Goal: Information Seeking & Learning: Learn about a topic

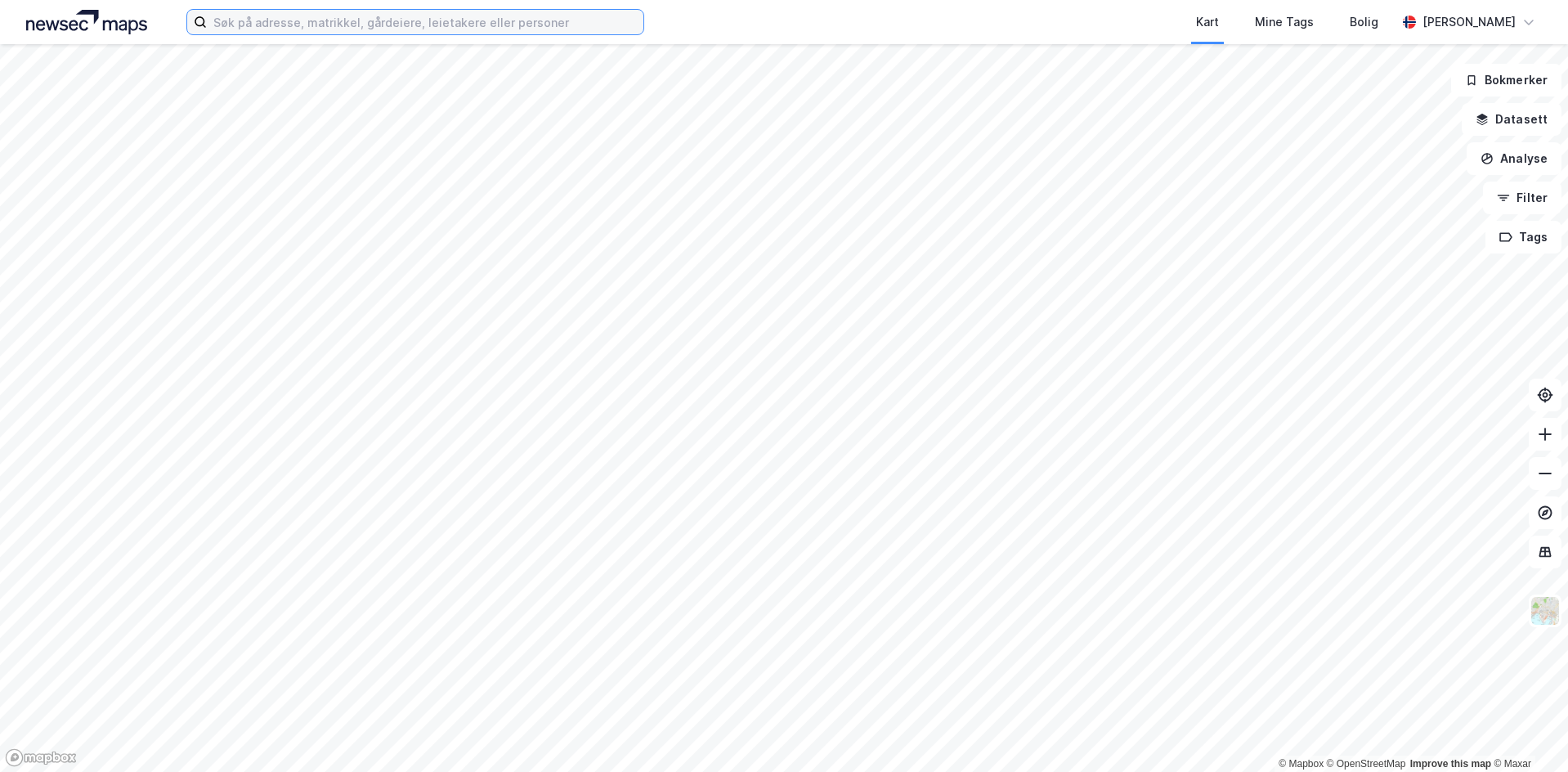
click at [506, 21] on input at bounding box center [426, 22] width 437 height 24
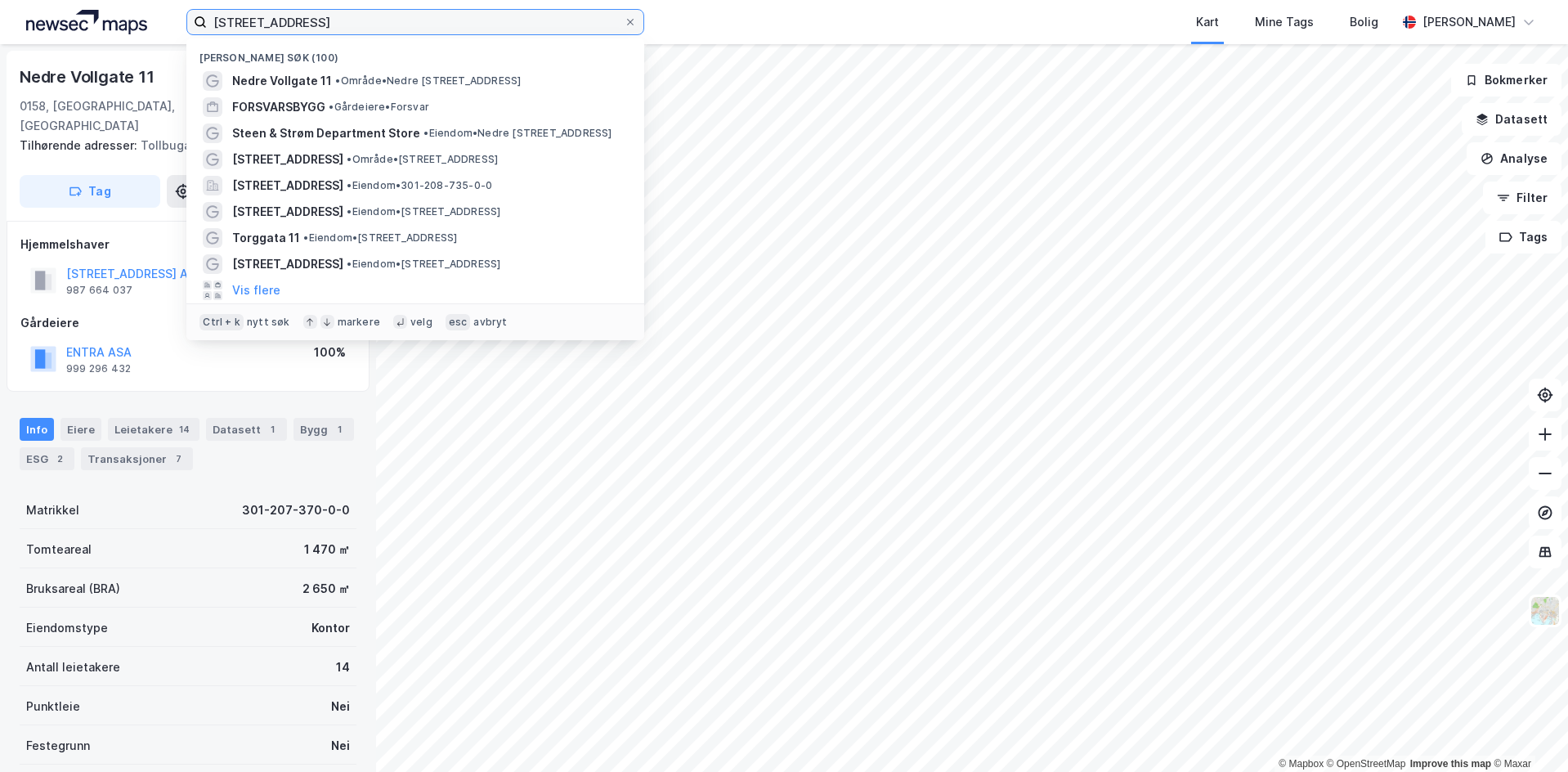
click at [385, 23] on input "[STREET_ADDRESS]" at bounding box center [415, 22] width 417 height 24
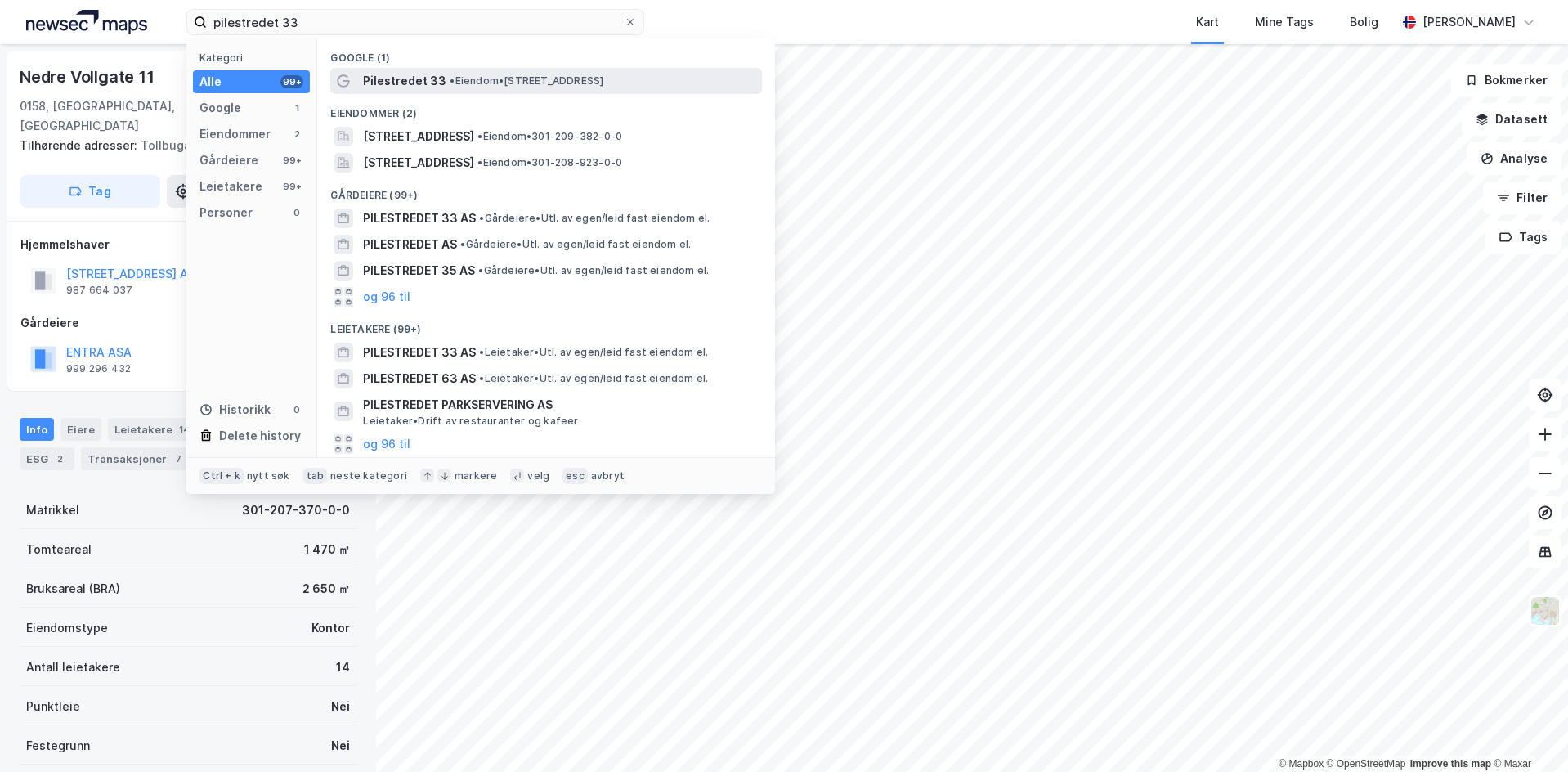
click at [450, 83] on span "•" at bounding box center [452, 80] width 5 height 12
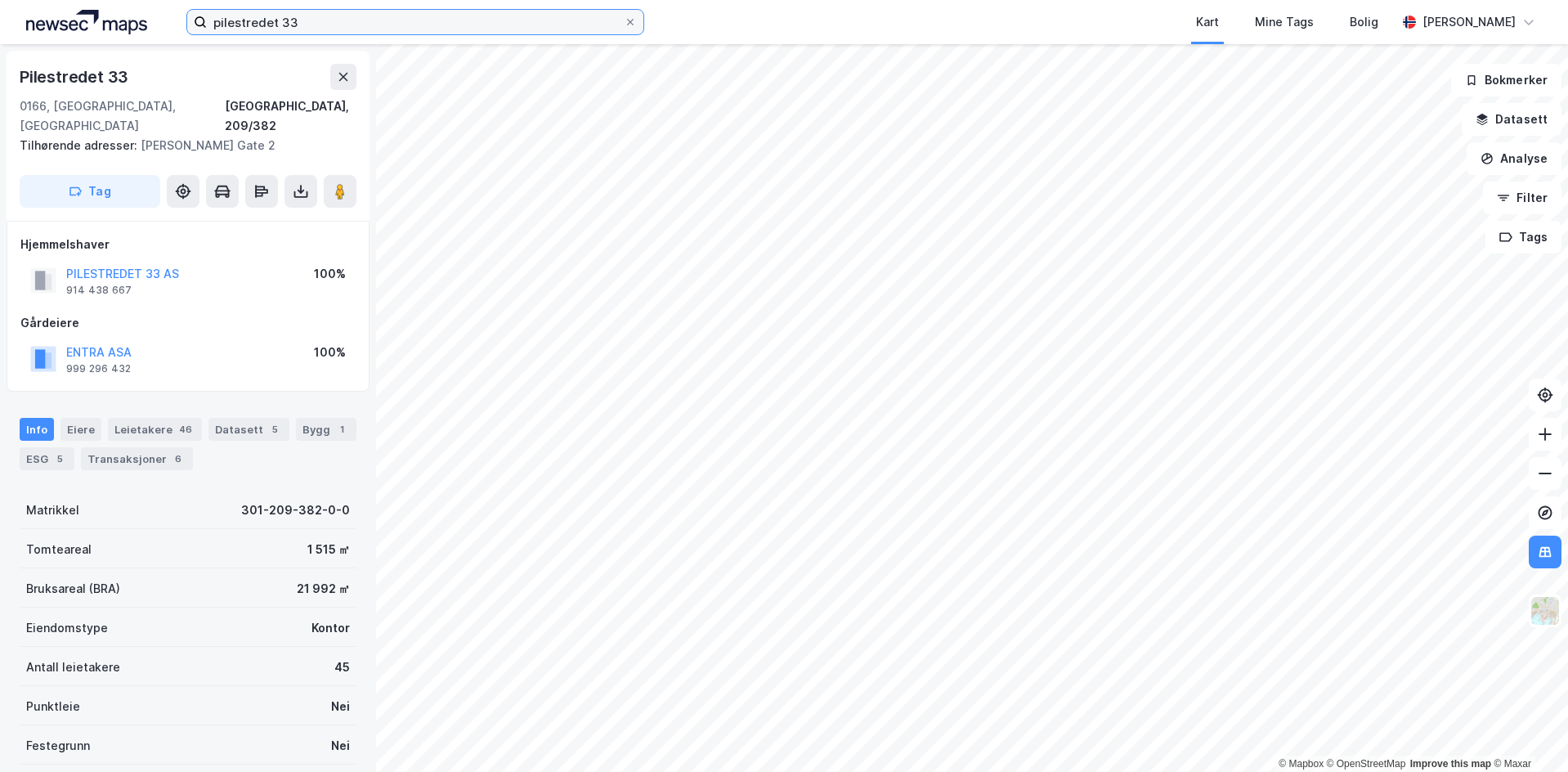
click at [290, 23] on input "pilestredet 33" at bounding box center [415, 22] width 417 height 24
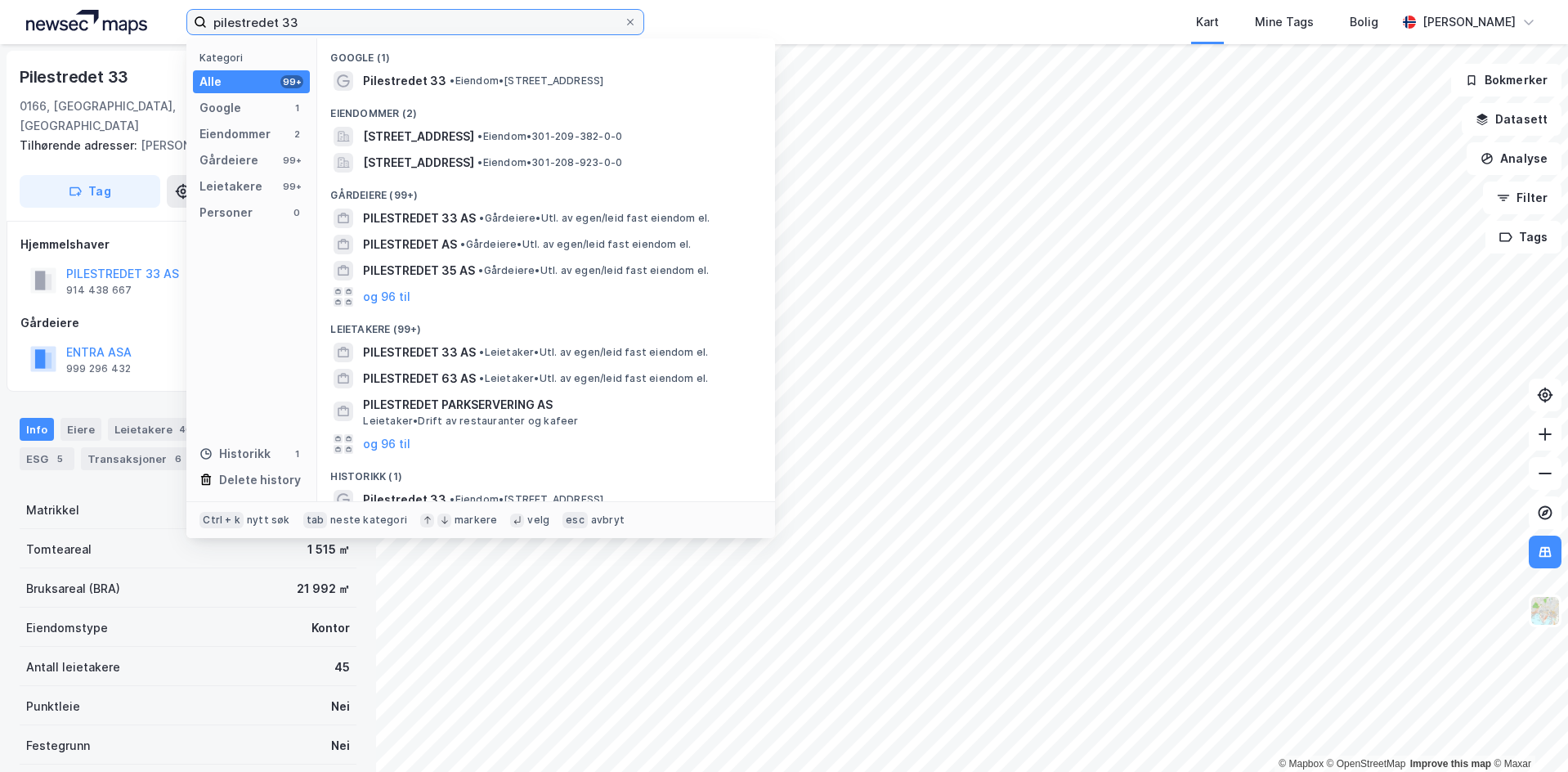
click at [290, 23] on input "pilestredet 33" at bounding box center [415, 22] width 417 height 24
click at [291, 23] on input "pilestredet 33" at bounding box center [415, 22] width 417 height 24
paste input "[STREET_ADDRESS]"
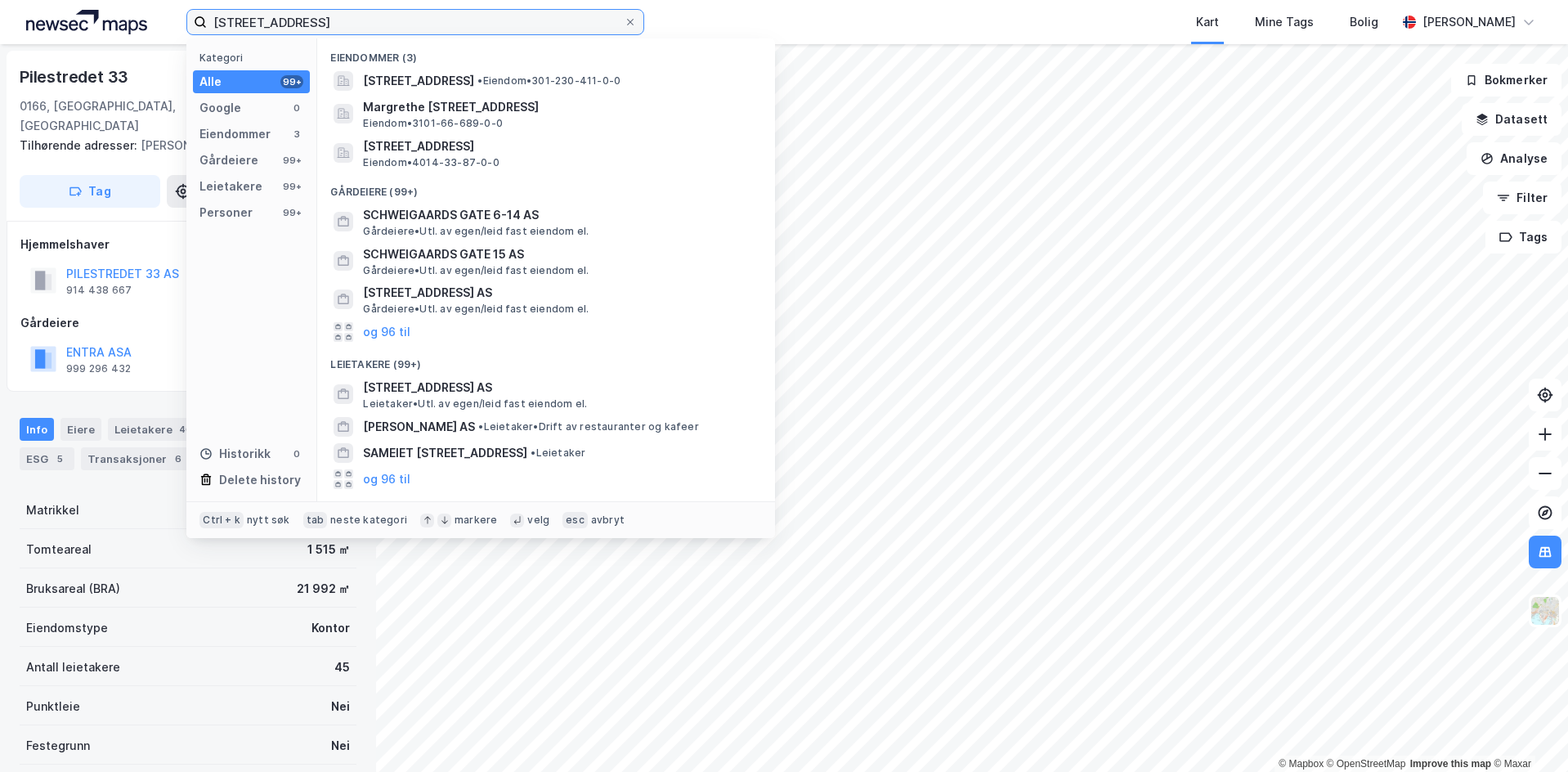
click at [340, 24] on input "[STREET_ADDRESS]" at bounding box center [415, 22] width 417 height 24
click at [345, 23] on input "[STREET_ADDRESS]" at bounding box center [415, 22] width 417 height 24
click at [372, 23] on input "[STREET_ADDRESS]" at bounding box center [415, 22] width 417 height 24
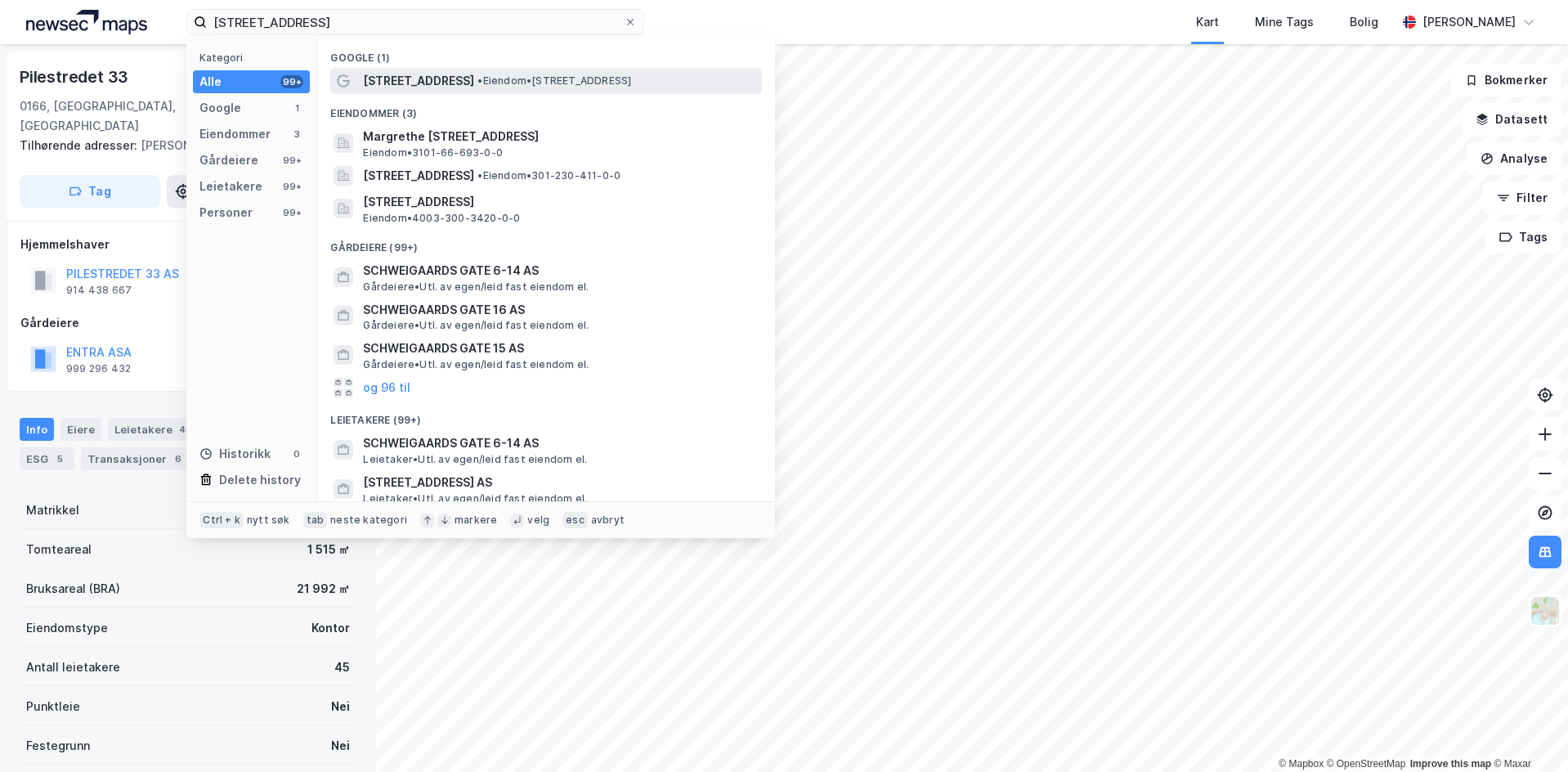
click at [471, 74] on span "[STREET_ADDRESS]" at bounding box center [419, 81] width 111 height 20
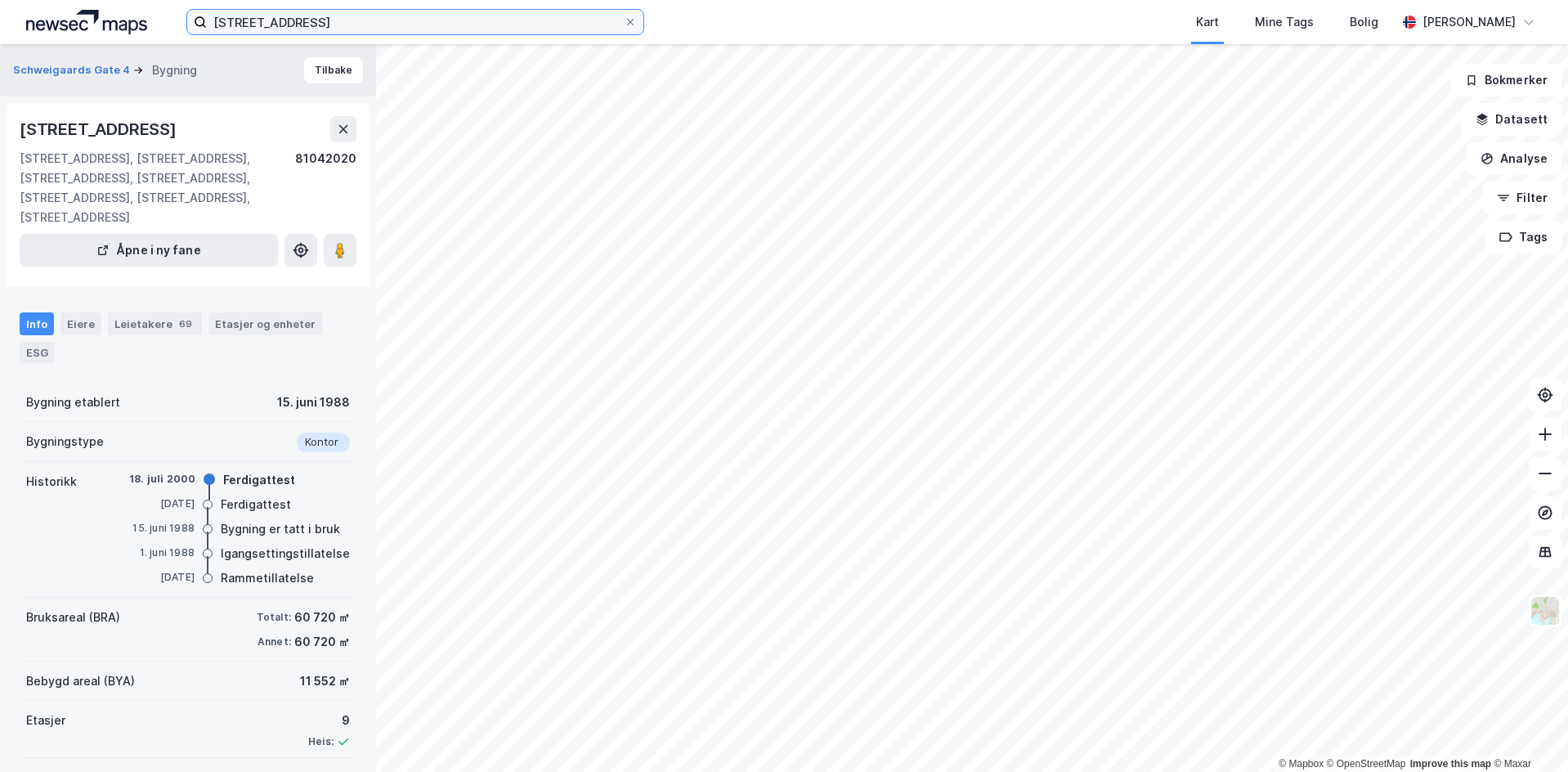
click at [388, 31] on input "[STREET_ADDRESS]" at bounding box center [415, 22] width 417 height 24
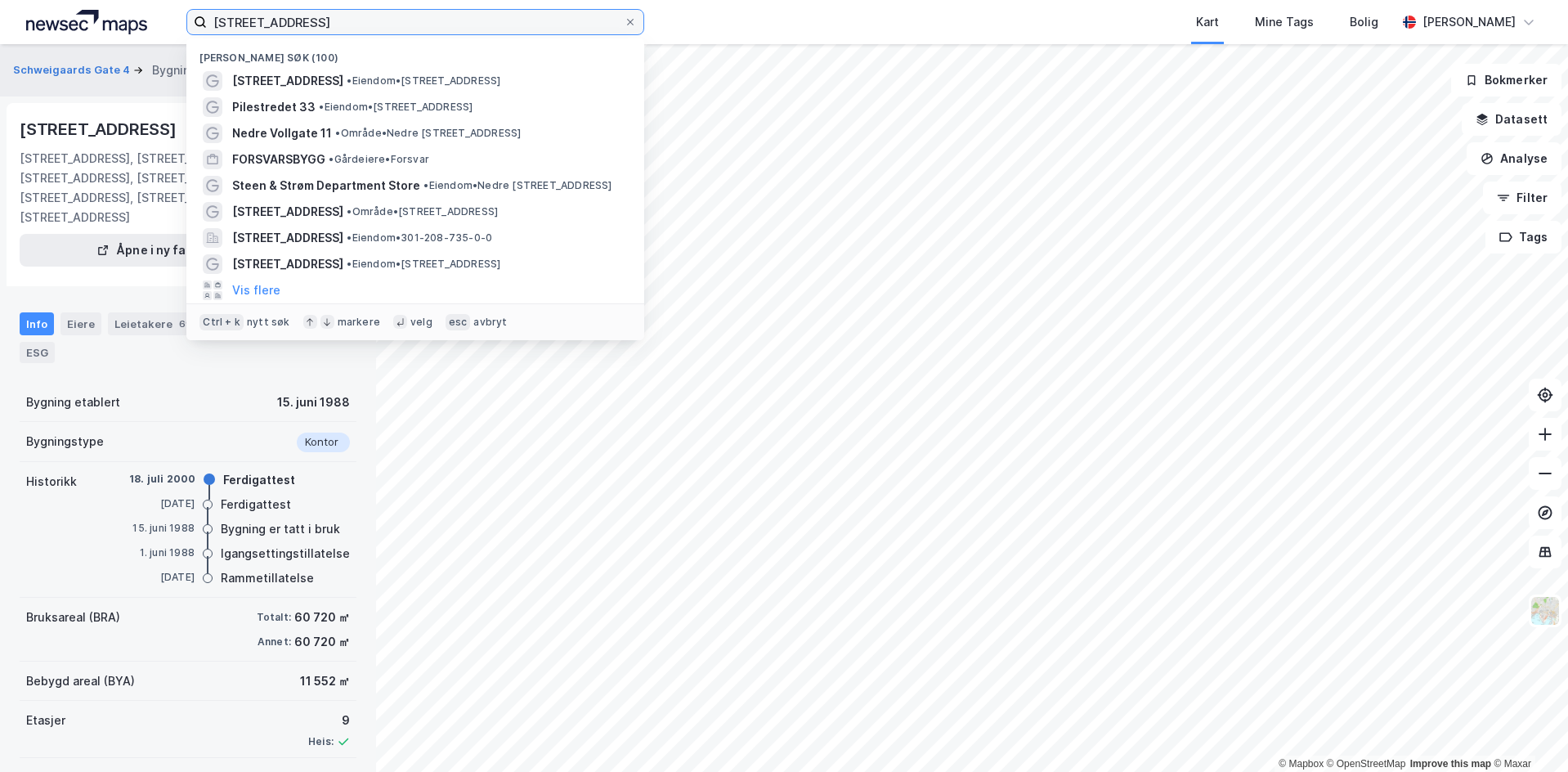
click at [388, 31] on input "[STREET_ADDRESS]" at bounding box center [415, 22] width 417 height 24
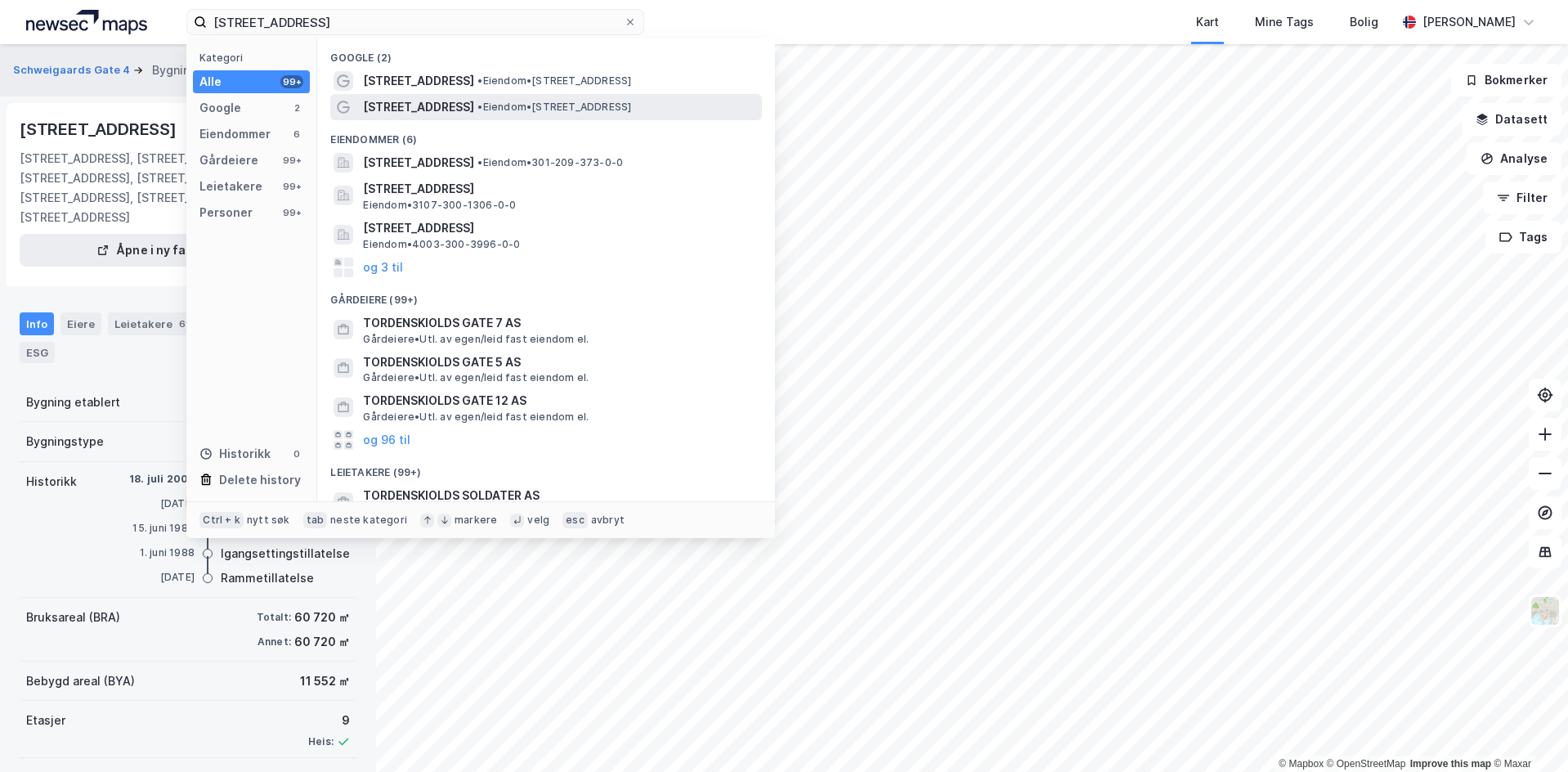
click at [545, 113] on span "• Eiendom • [STREET_ADDRESS]" at bounding box center [554, 107] width 154 height 13
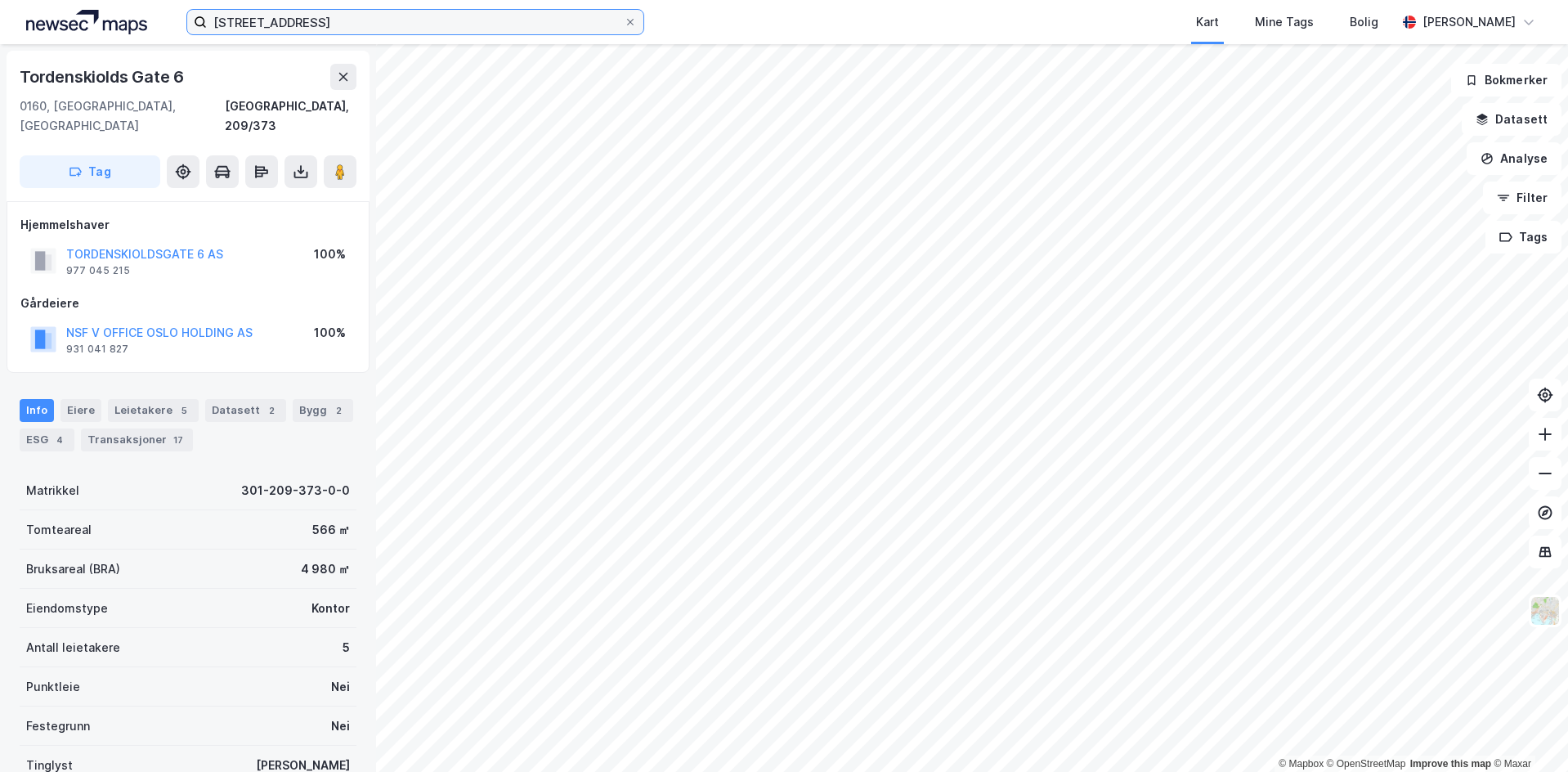
click at [303, 17] on input "[STREET_ADDRESS]" at bounding box center [415, 22] width 417 height 24
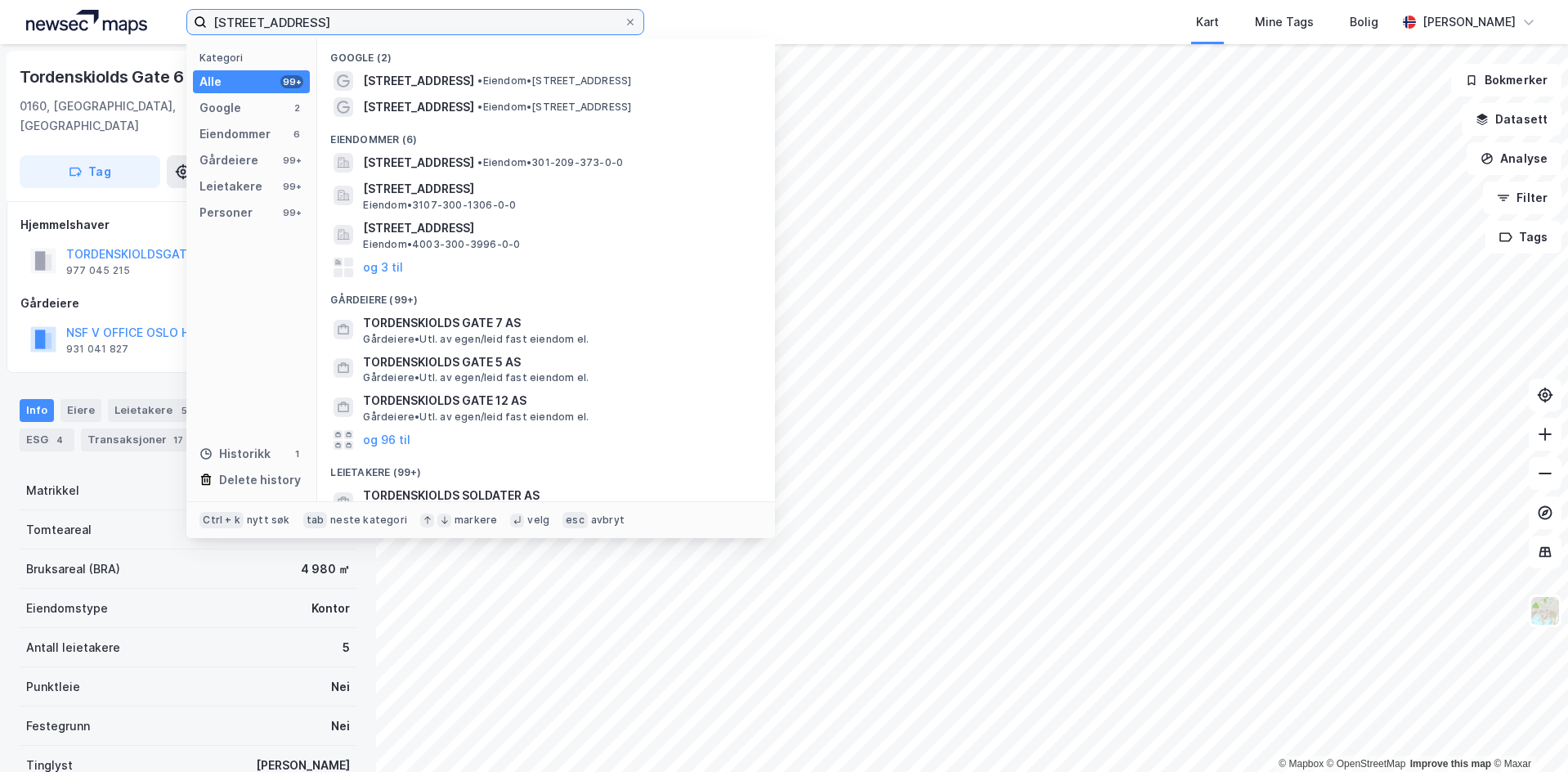
click at [303, 17] on input "[STREET_ADDRESS]" at bounding box center [415, 22] width 417 height 24
paste input "[STREET_ADDRESS]"
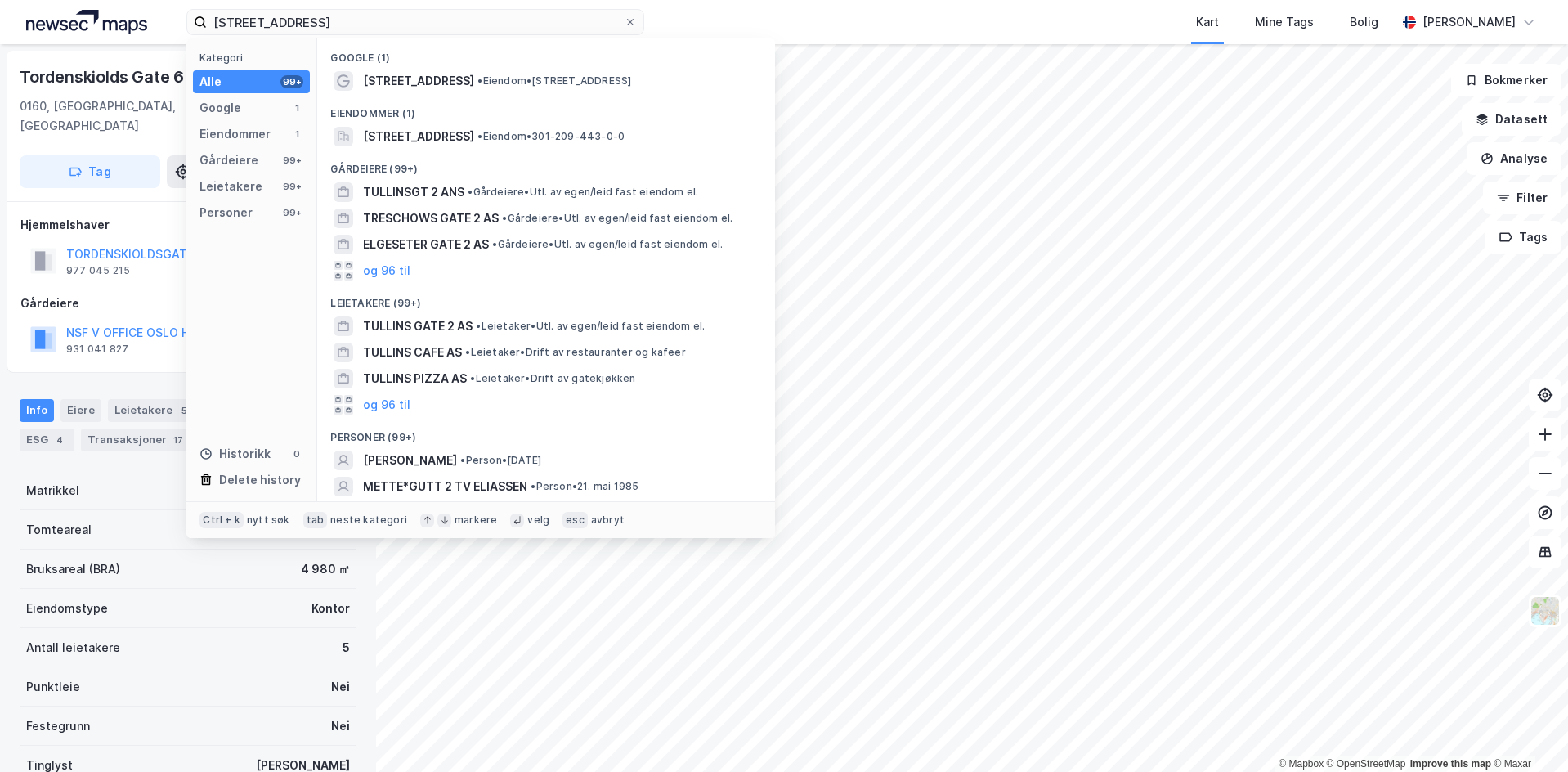
click at [384, 56] on div "Google (1)" at bounding box center [546, 53] width 458 height 30
click at [405, 73] on span "[STREET_ADDRESS]" at bounding box center [419, 81] width 111 height 20
click at [358, 22] on input "[STREET_ADDRESS]" at bounding box center [415, 22] width 417 height 24
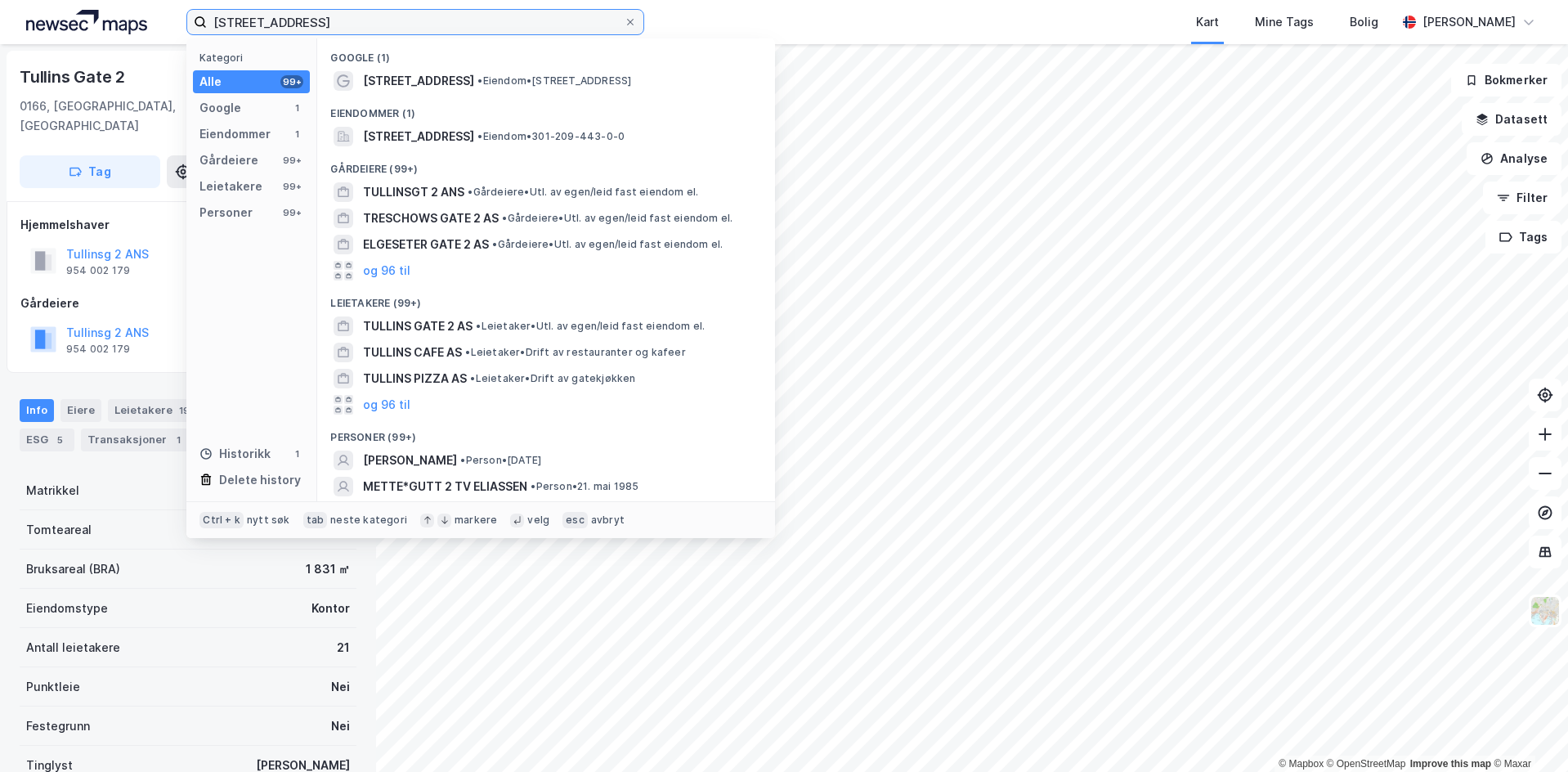
paste input "Løkketangen"
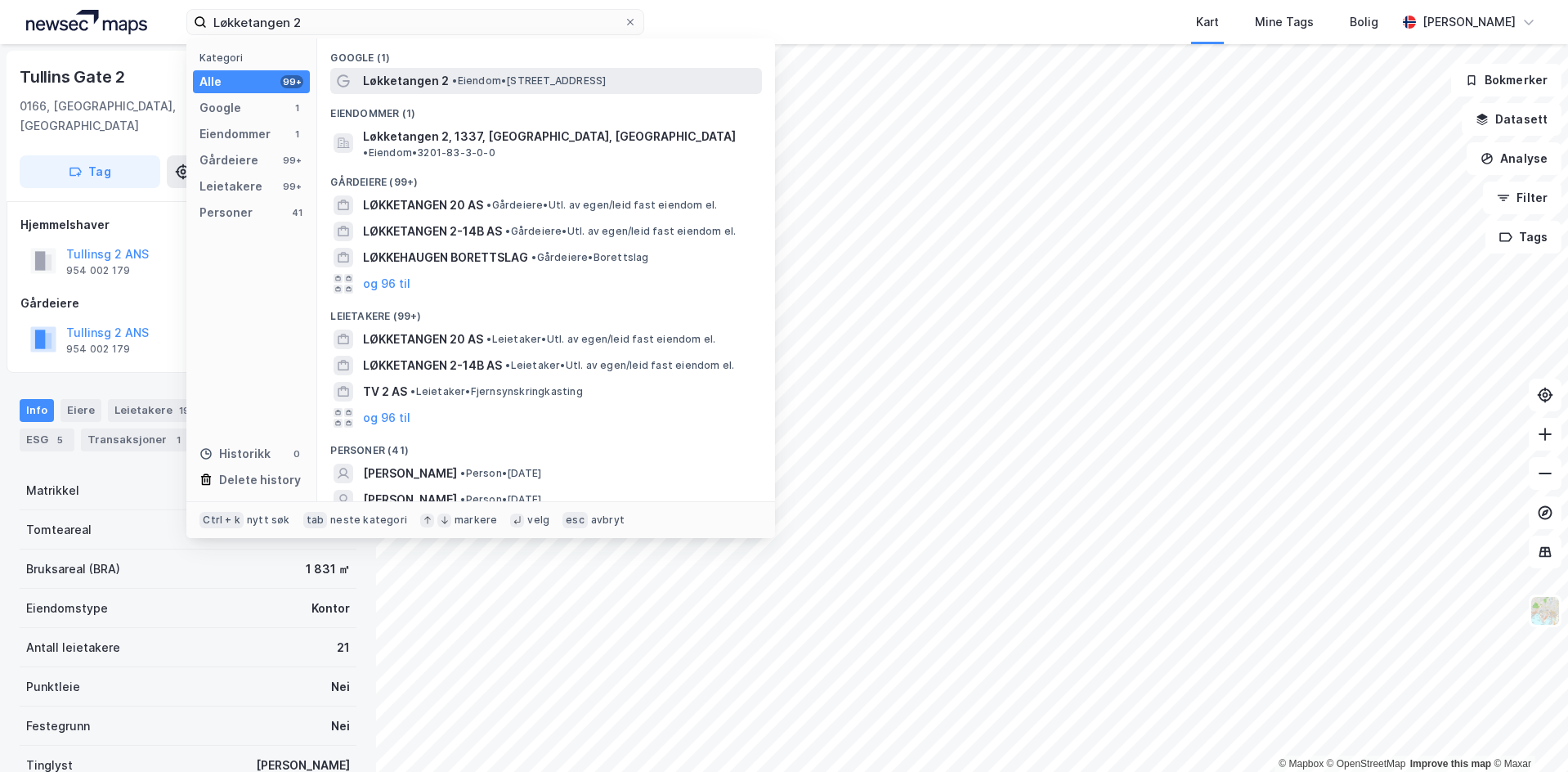
click at [452, 82] on span "•" at bounding box center [454, 80] width 5 height 12
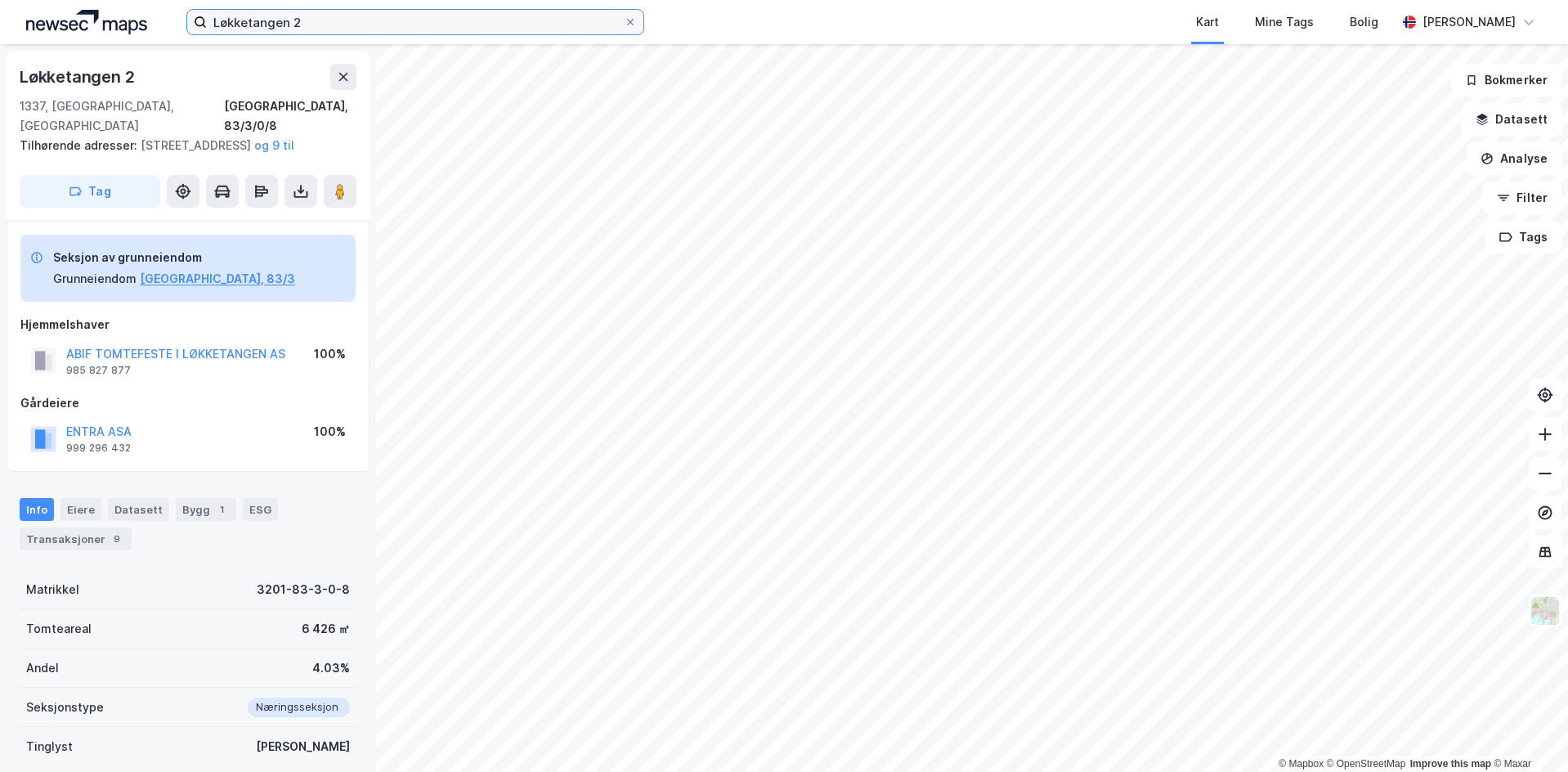
click at [361, 26] on input "Løkketangen 2" at bounding box center [415, 22] width 417 height 24
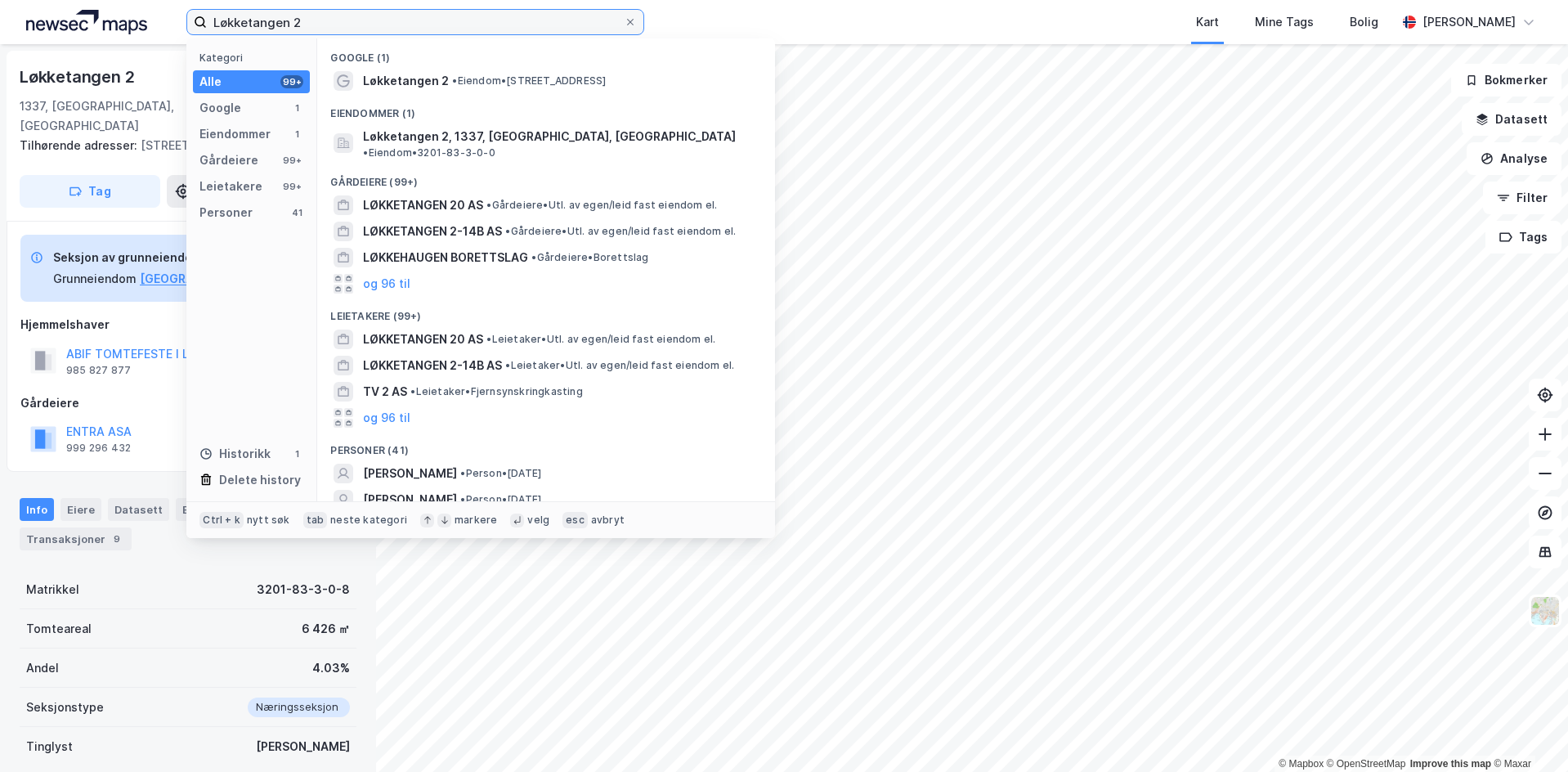
click at [330, 30] on input "Løkketangen 2" at bounding box center [415, 22] width 417 height 24
paste input "Vestfjordgaten 4"
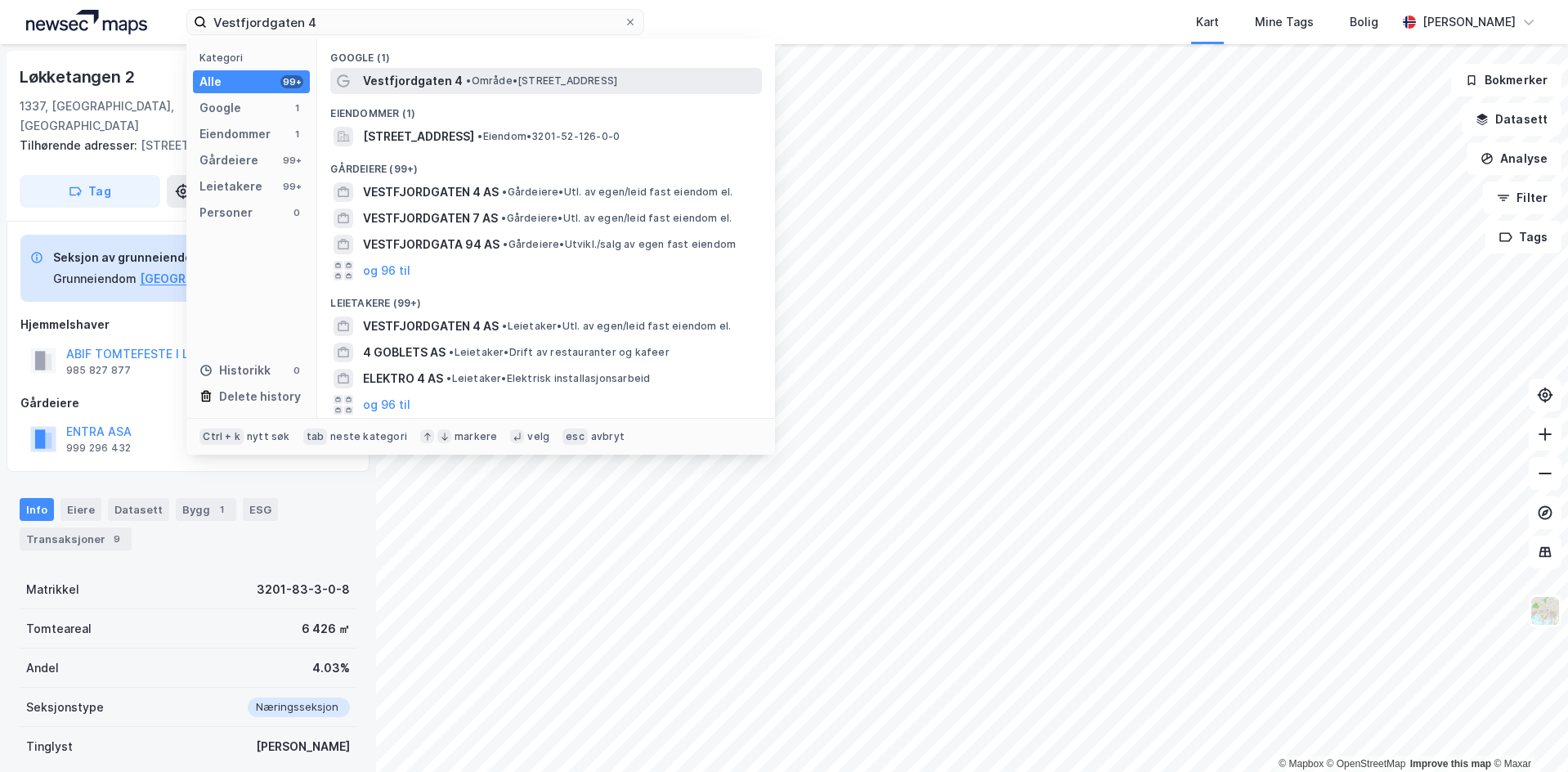
click at [466, 77] on span "•" at bounding box center [468, 80] width 5 height 12
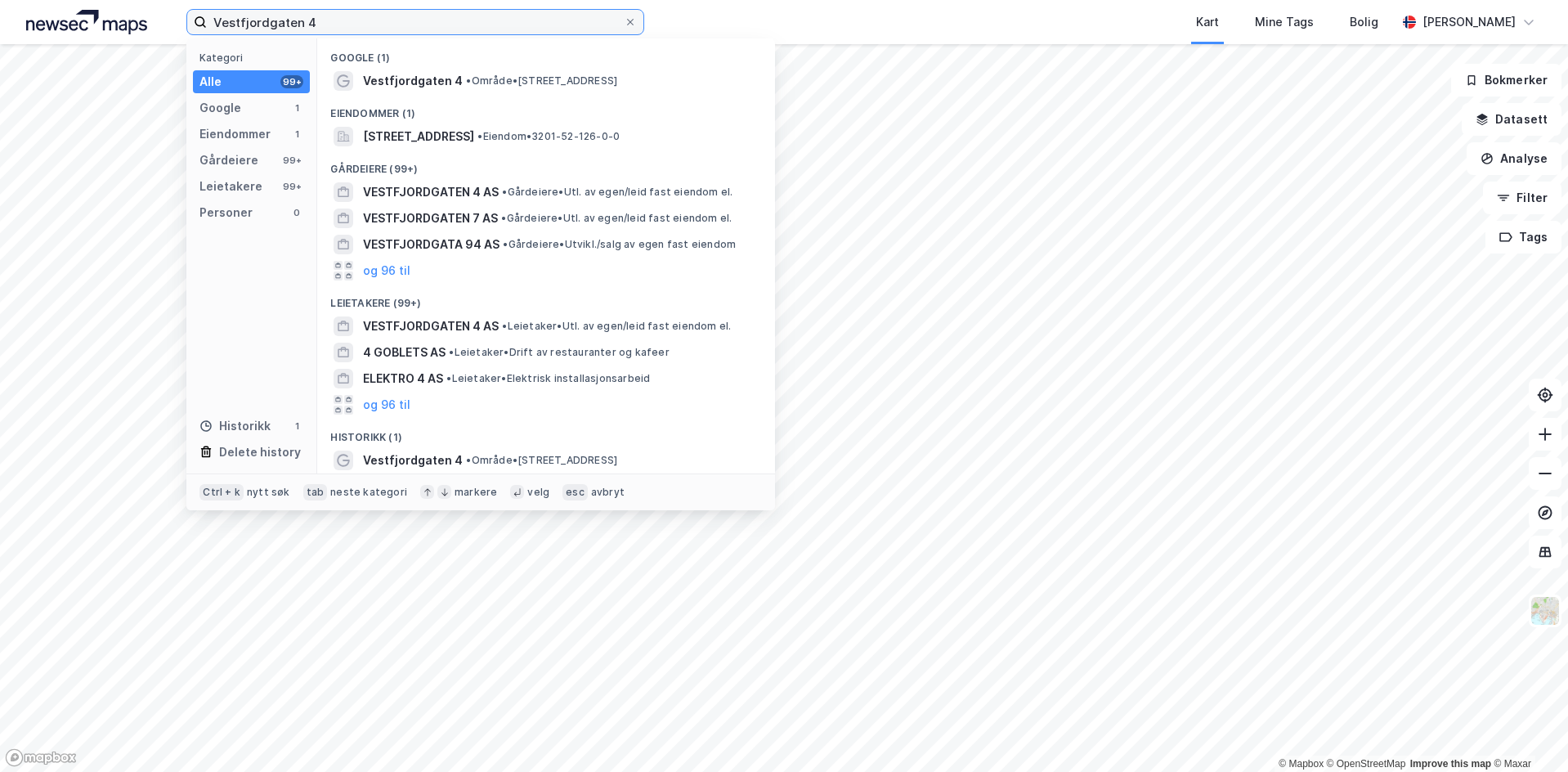
click at [374, 30] on input "Vestfjordgaten 4" at bounding box center [415, 22] width 417 height 24
click at [335, 29] on input "Vestfjordgaten 4" at bounding box center [415, 22] width 417 height 24
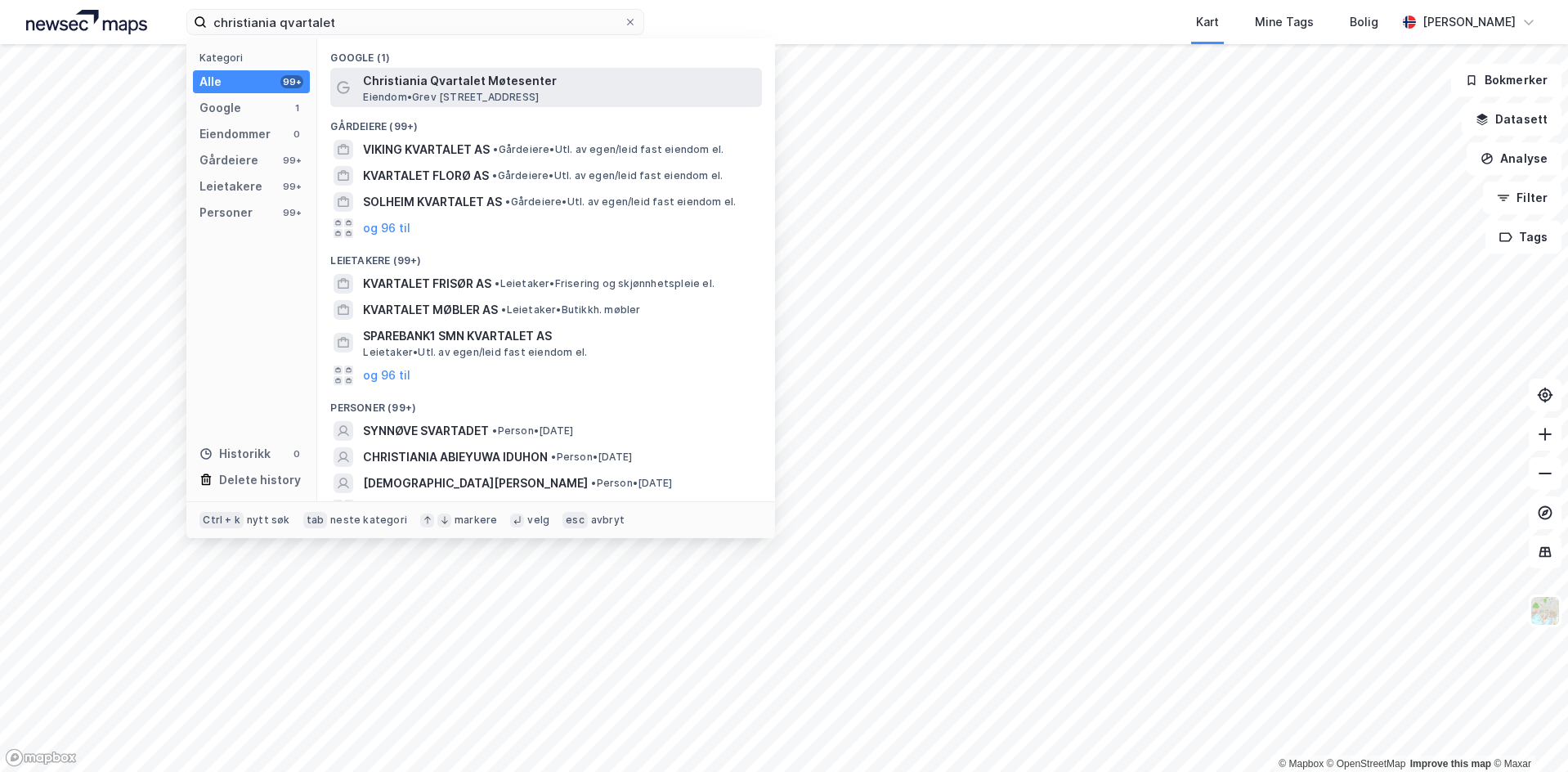
click at [503, 88] on span "Christiania Qvartalet Møtesenter" at bounding box center [559, 81] width 392 height 20
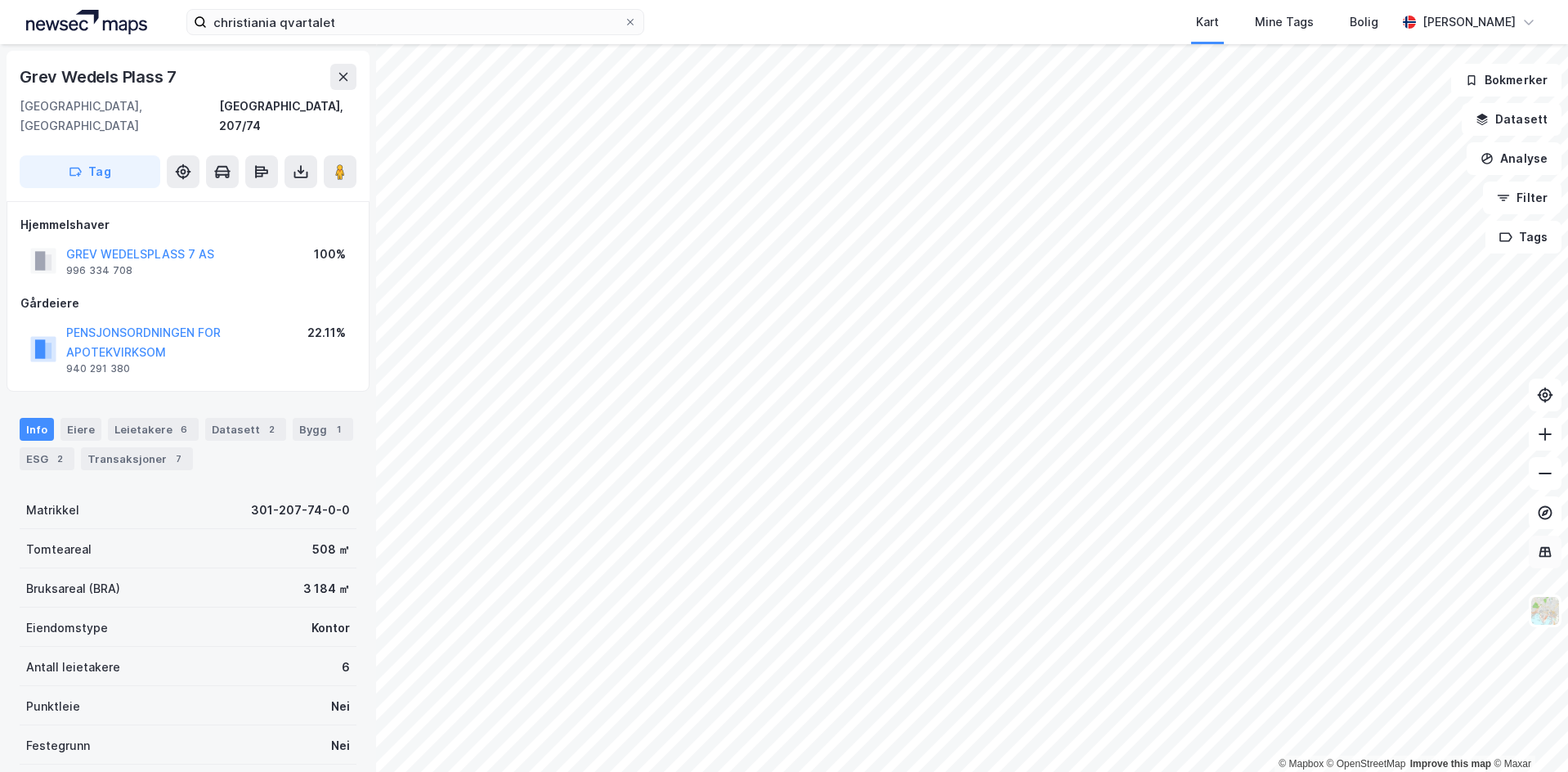
click at [1542, 543] on button at bounding box center [1545, 552] width 33 height 33
click at [1546, 614] on img at bounding box center [1545, 611] width 31 height 31
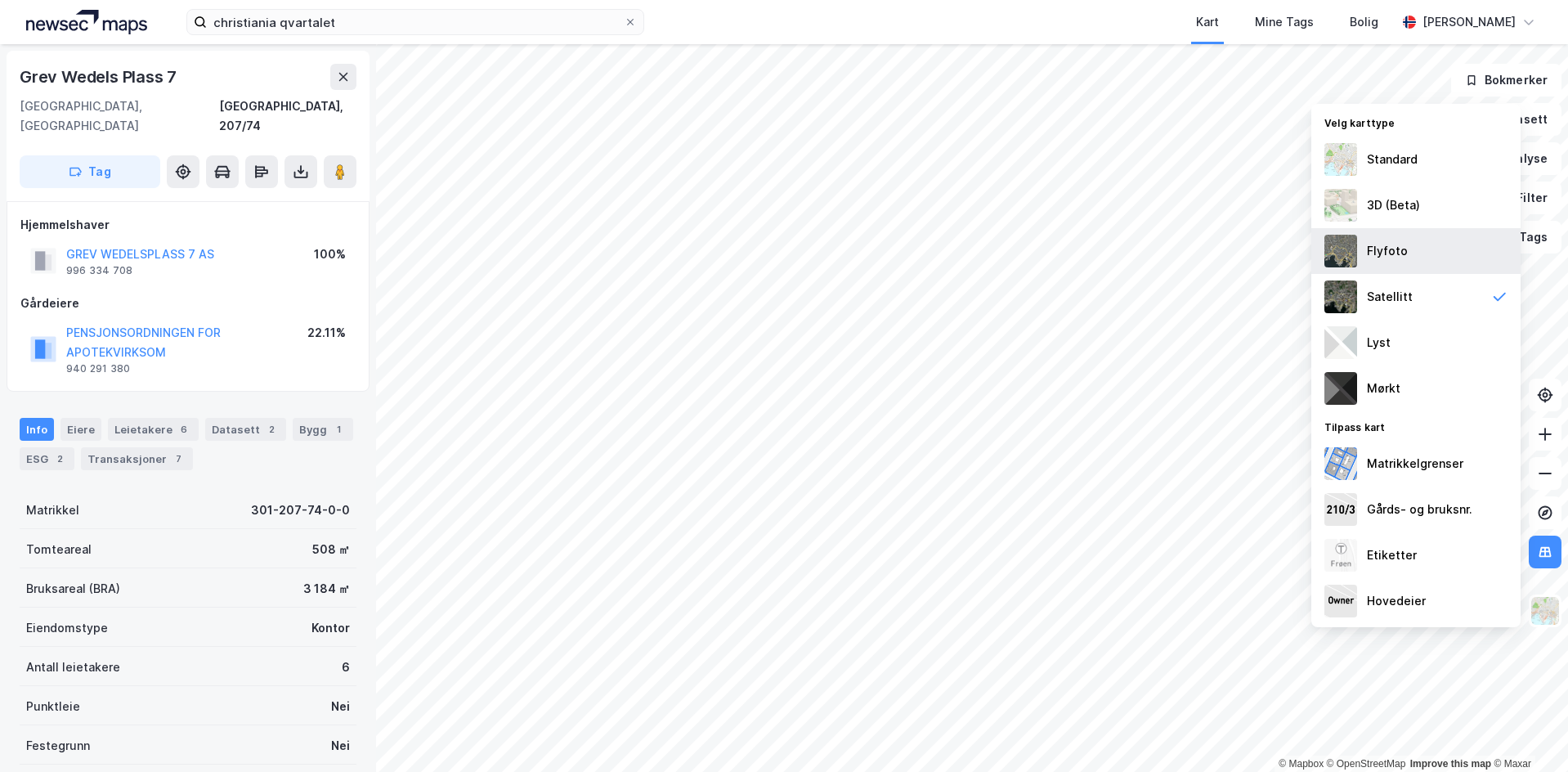
click at [1415, 252] on div "Flyfoto" at bounding box center [1416, 251] width 209 height 46
click at [1412, 204] on div "3D (Beta)" at bounding box center [1393, 205] width 53 height 20
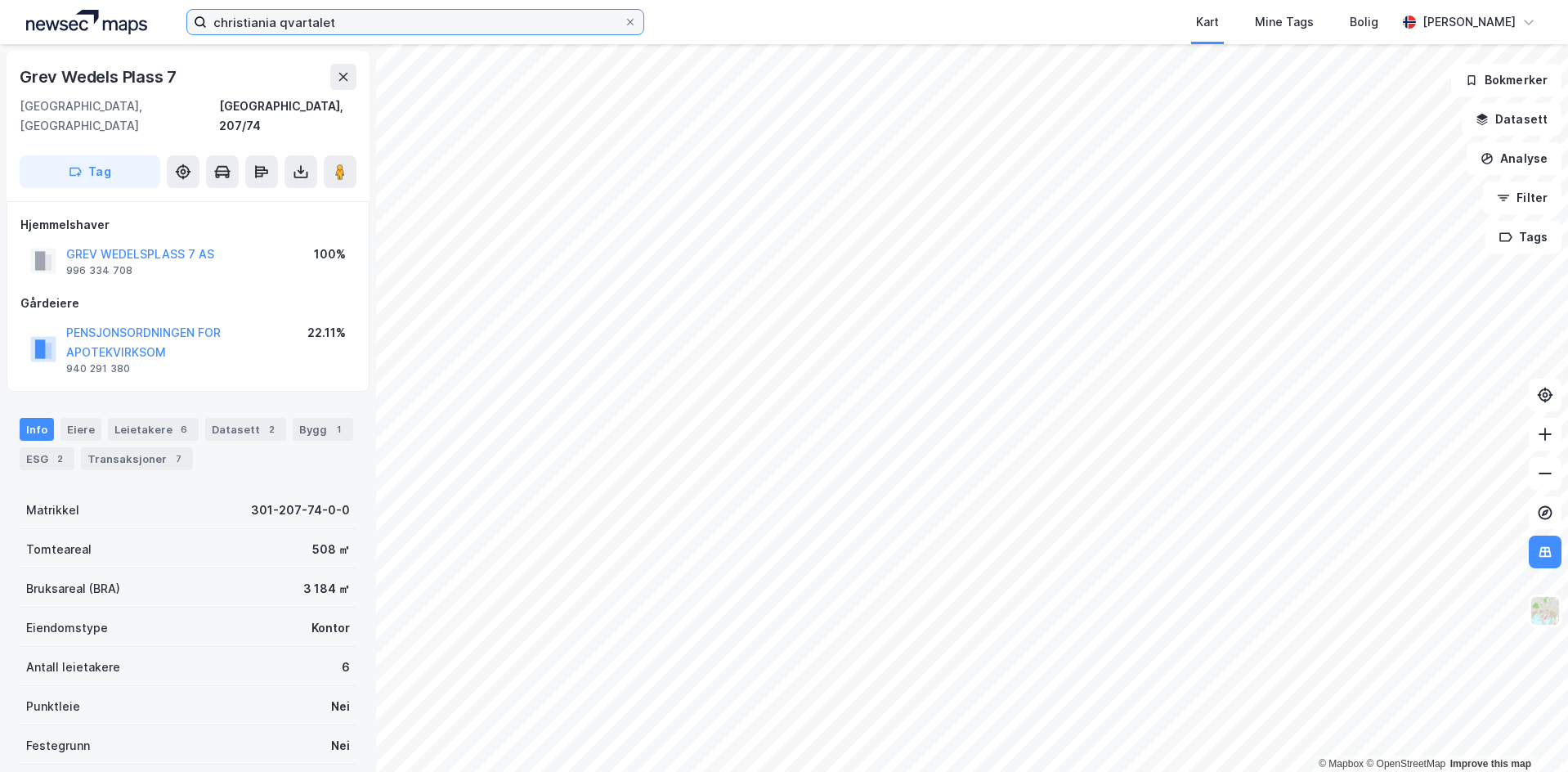
click at [415, 22] on input "christiania qvartalet" at bounding box center [415, 22] width 417 height 24
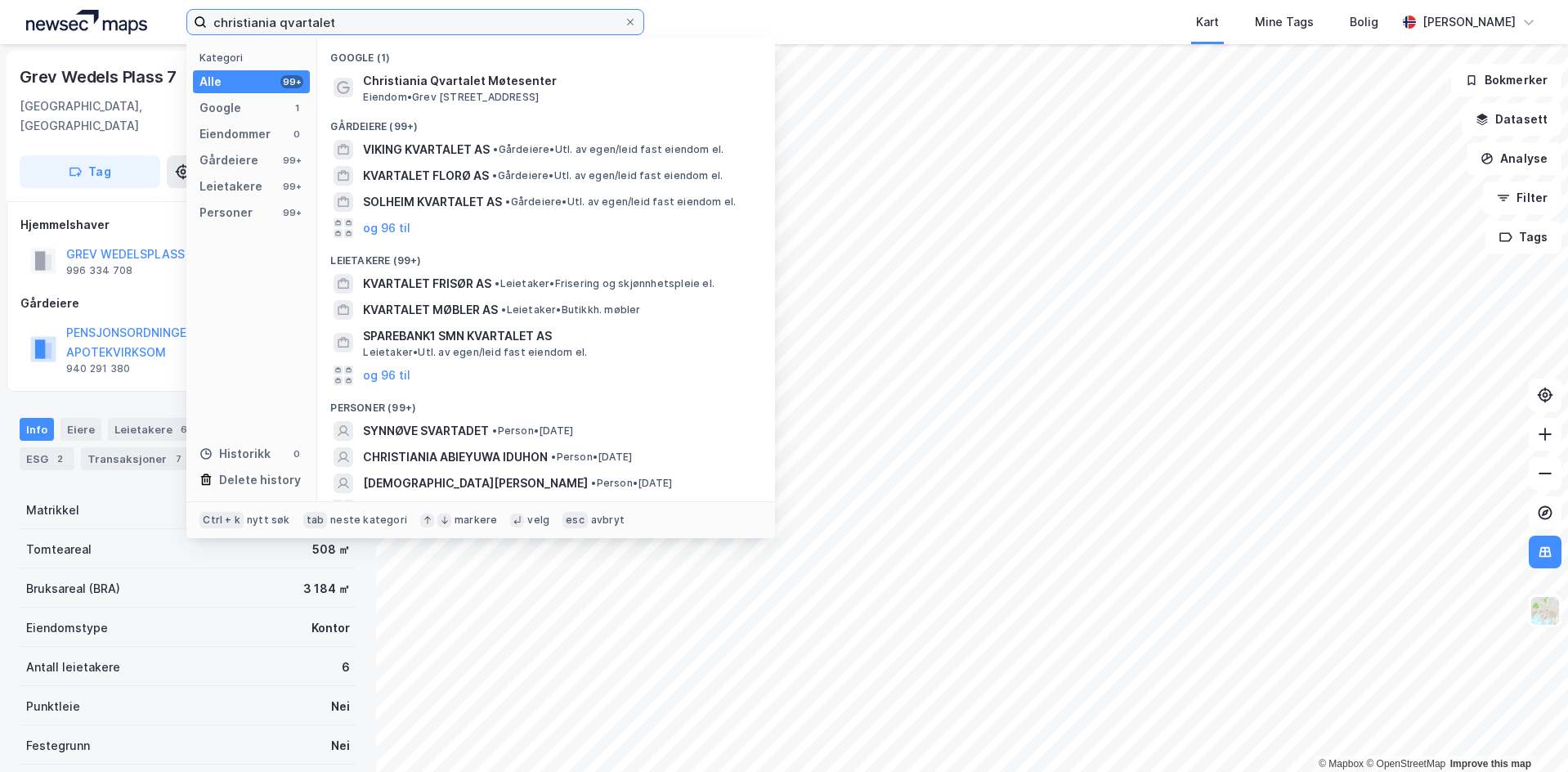
click at [415, 22] on input "christiania qvartalet" at bounding box center [415, 22] width 417 height 24
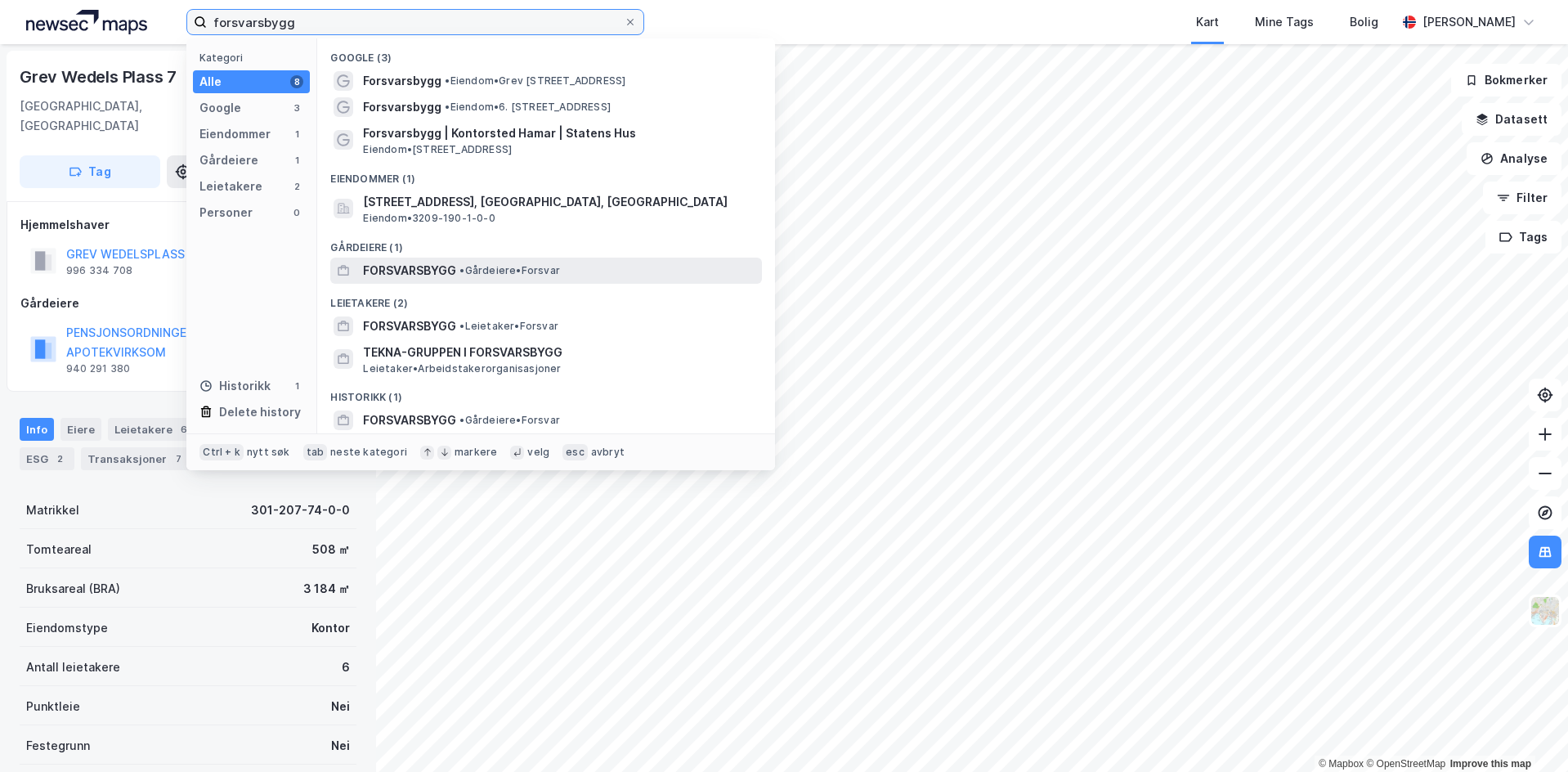
type input "forsvarsbygg"
click at [486, 272] on span "• Gårdeiere • Forsvar" at bounding box center [510, 270] width 101 height 13
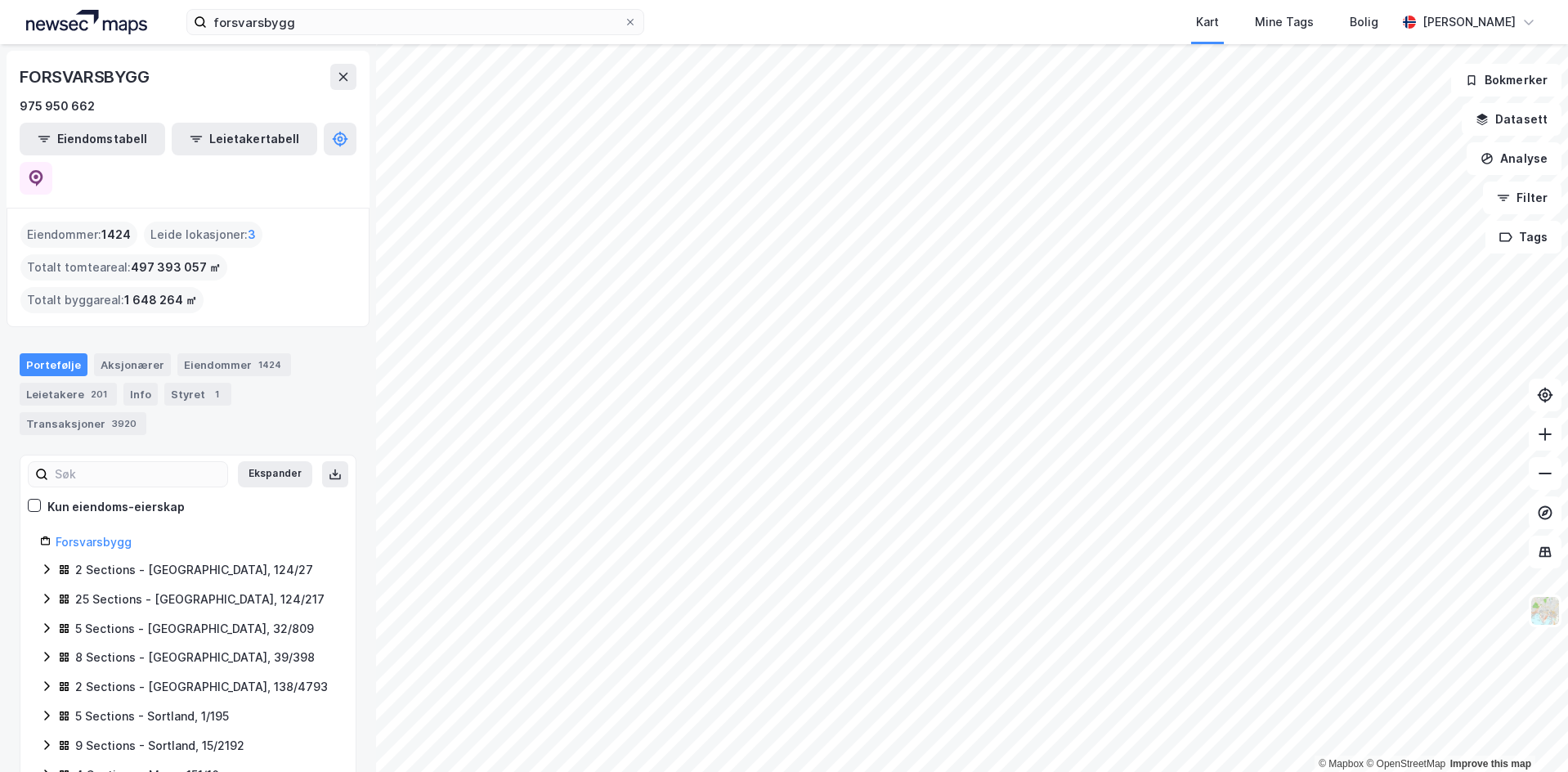
click at [897, 0] on html "forsvarsbygg Kart Mine Tags Bolig [PERSON_NAME] © Mapbox © OpenStreetMap Improv…" at bounding box center [784, 386] width 1568 height 772
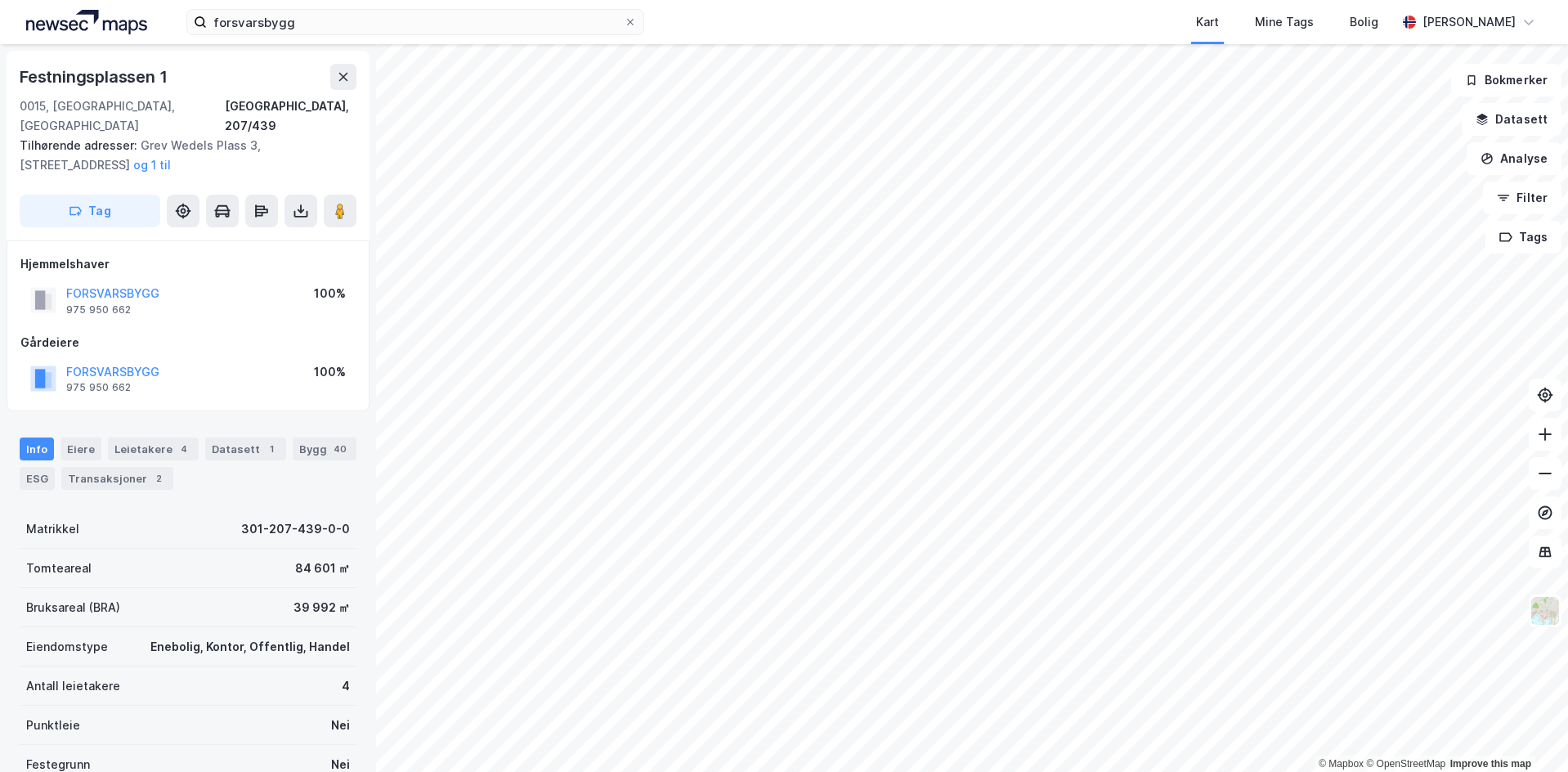
click at [274, 555] on div "Tomteareal 84 601 ㎡" at bounding box center [188, 567] width 337 height 39
click at [297, 559] on div "84 601 ㎡" at bounding box center [322, 568] width 55 height 20
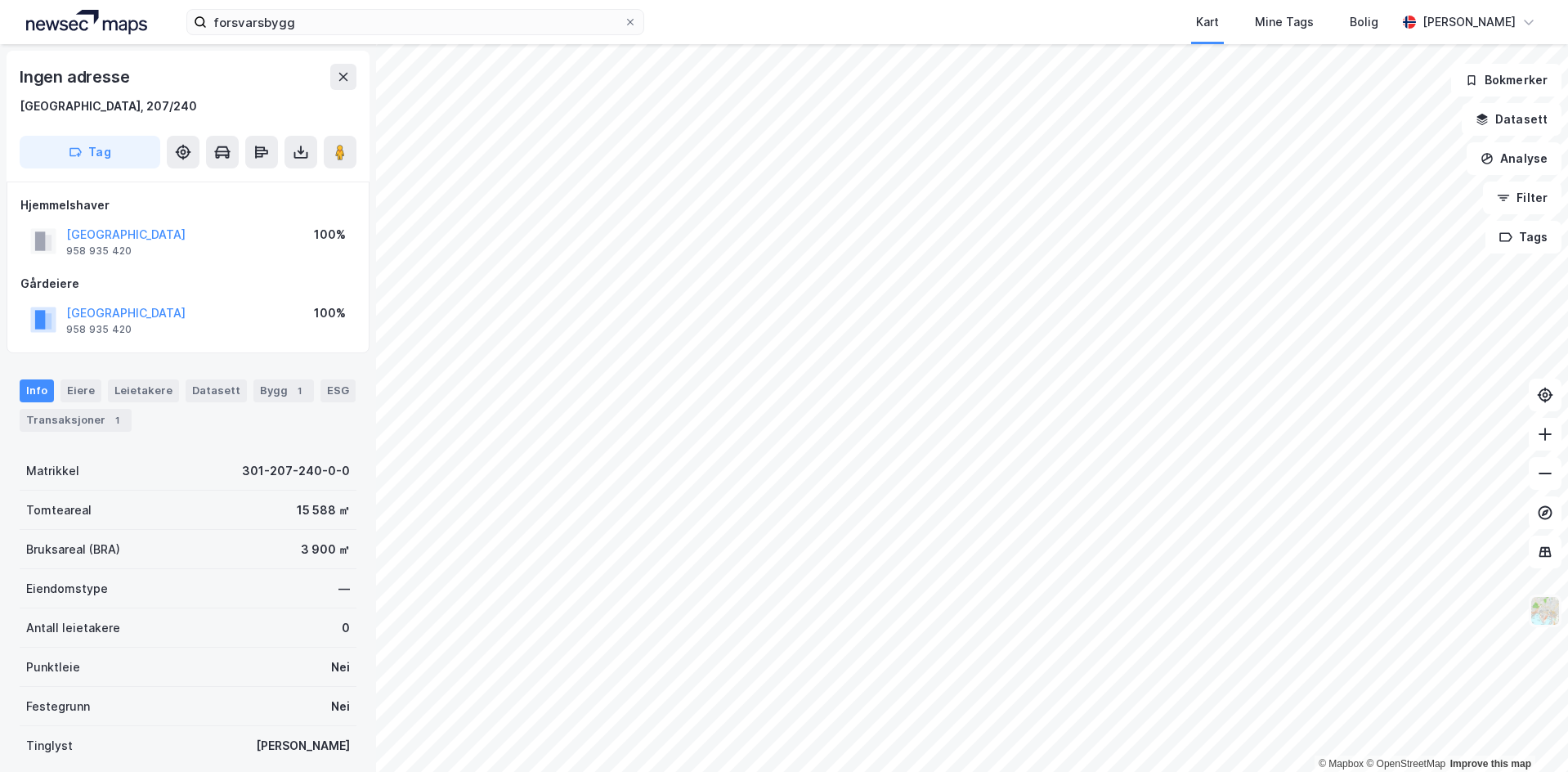
click at [1546, 621] on img at bounding box center [1545, 611] width 31 height 31
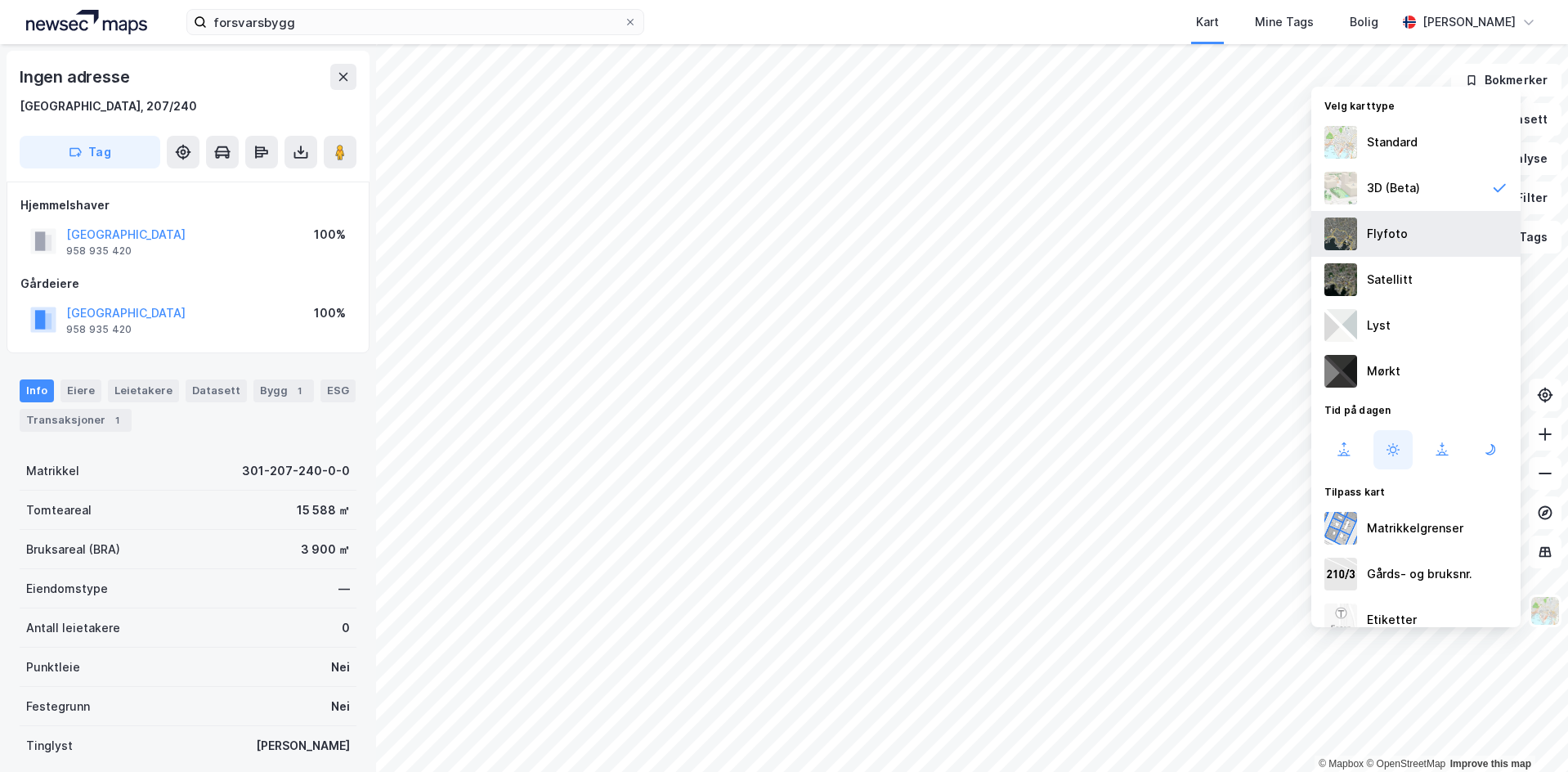
click at [1390, 229] on div "Flyfoto" at bounding box center [1387, 233] width 41 height 20
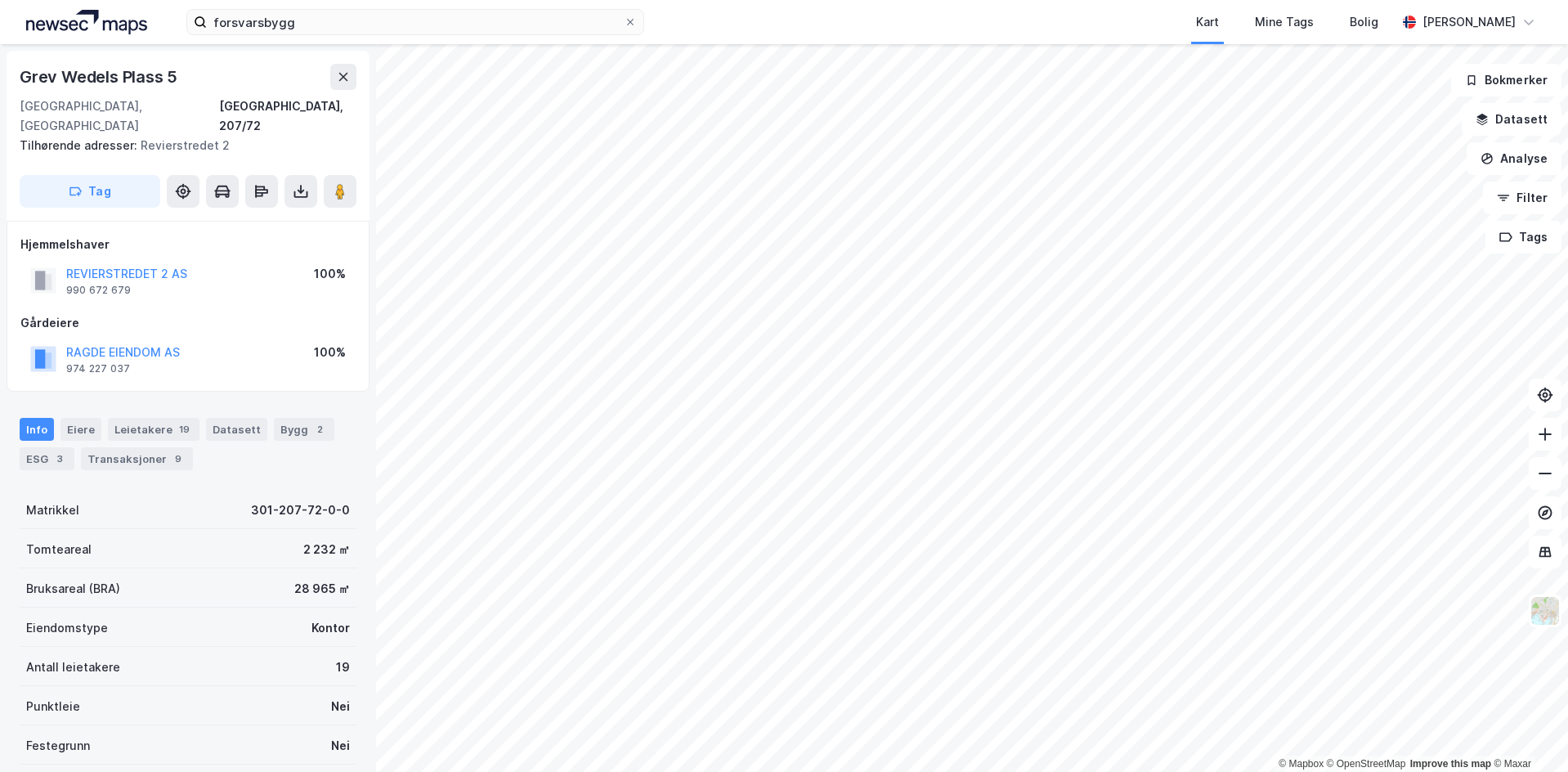
scroll to position [191, 0]
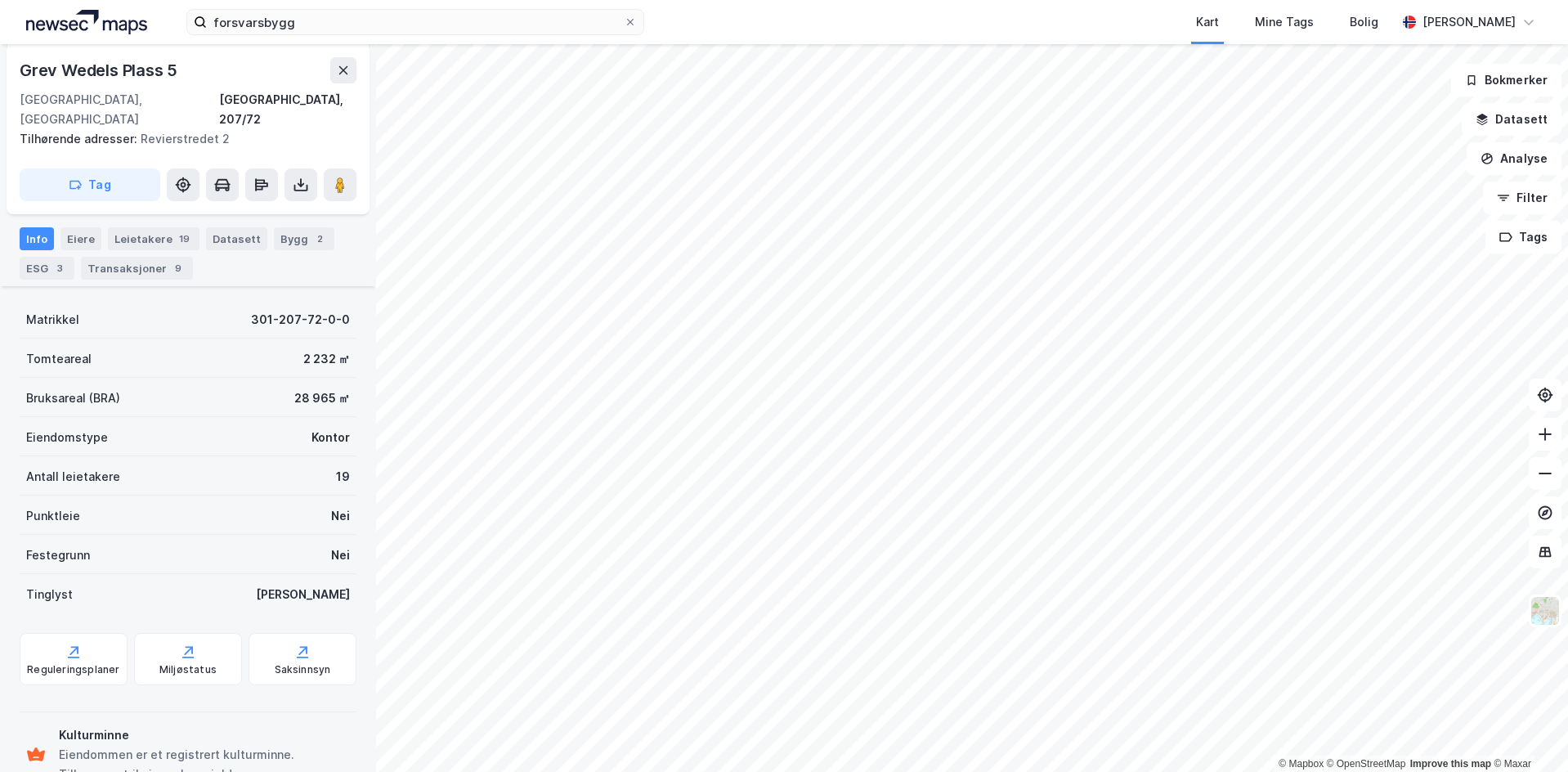
drag, startPoint x: 228, startPoint y: 468, endPoint x: 328, endPoint y: 478, distance: 100.5
click at [328, 478] on div "Matrikkel 301-207-72-0-0 Tomteareal 2 232 ㎡ Bruksareal (BRA) 28 965 ㎡ Eiendomst…" at bounding box center [188, 456] width 337 height 314
click at [234, 574] on div "Tinglyst Ja" at bounding box center [188, 593] width 337 height 39
drag, startPoint x: 91, startPoint y: 547, endPoint x: 111, endPoint y: 547, distance: 20.0
click at [104, 547] on div "Festegrunn Nei" at bounding box center [188, 554] width 337 height 39
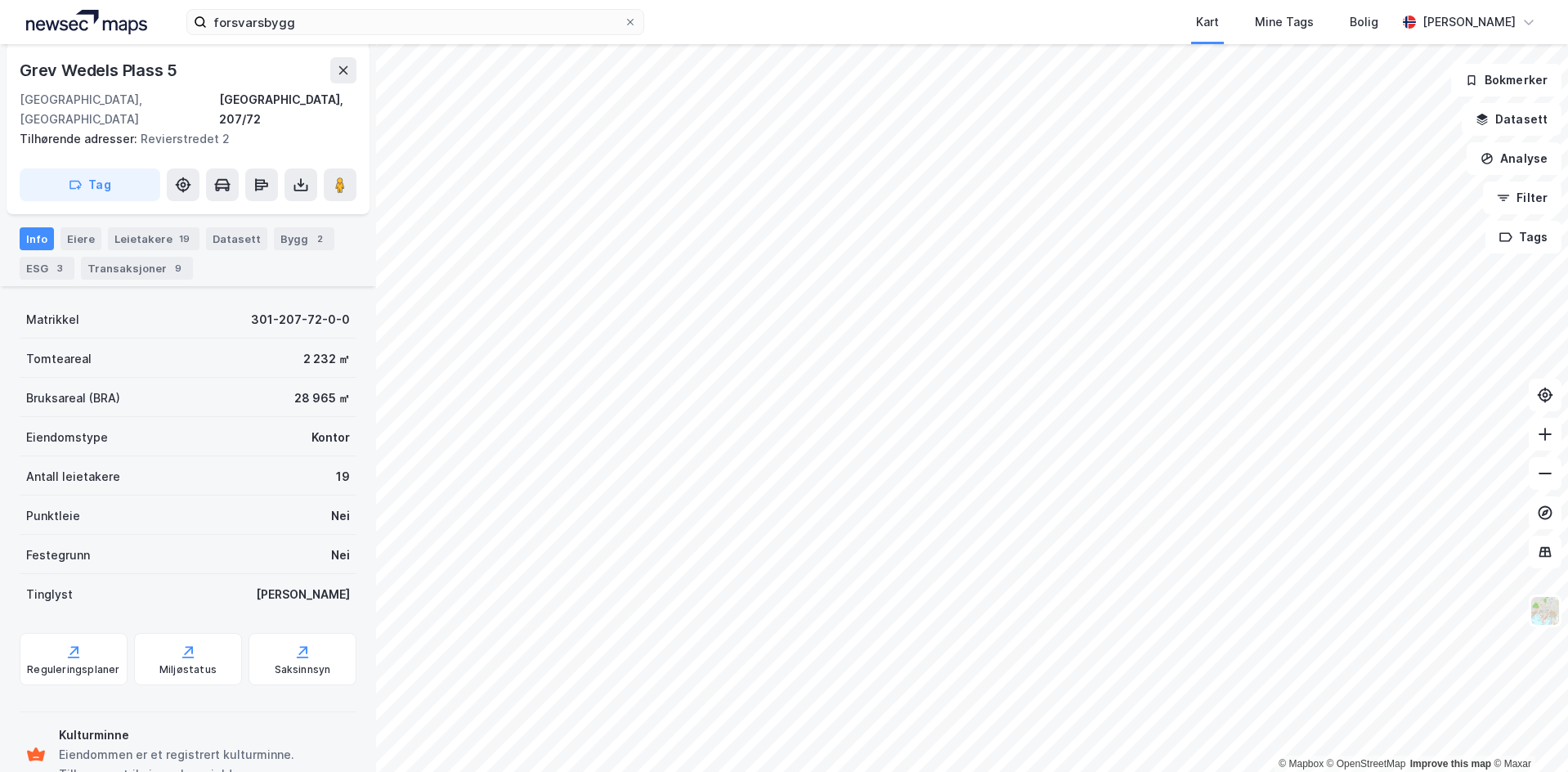
click at [290, 574] on div "Tinglyst Ja" at bounding box center [188, 593] width 337 height 39
drag, startPoint x: 348, startPoint y: 574, endPoint x: 207, endPoint y: 570, distance: 141.1
click at [208, 570] on div "Grev Wedels Plass 5 [GEOGRAPHIC_DATA], 207/72 Tilhørende adresser: Revierstrede…" at bounding box center [188, 408] width 376 height 728
drag, startPoint x: 92, startPoint y: 560, endPoint x: 83, endPoint y: 560, distance: 9.0
click at [91, 574] on div "Tinglyst Ja" at bounding box center [188, 593] width 337 height 39
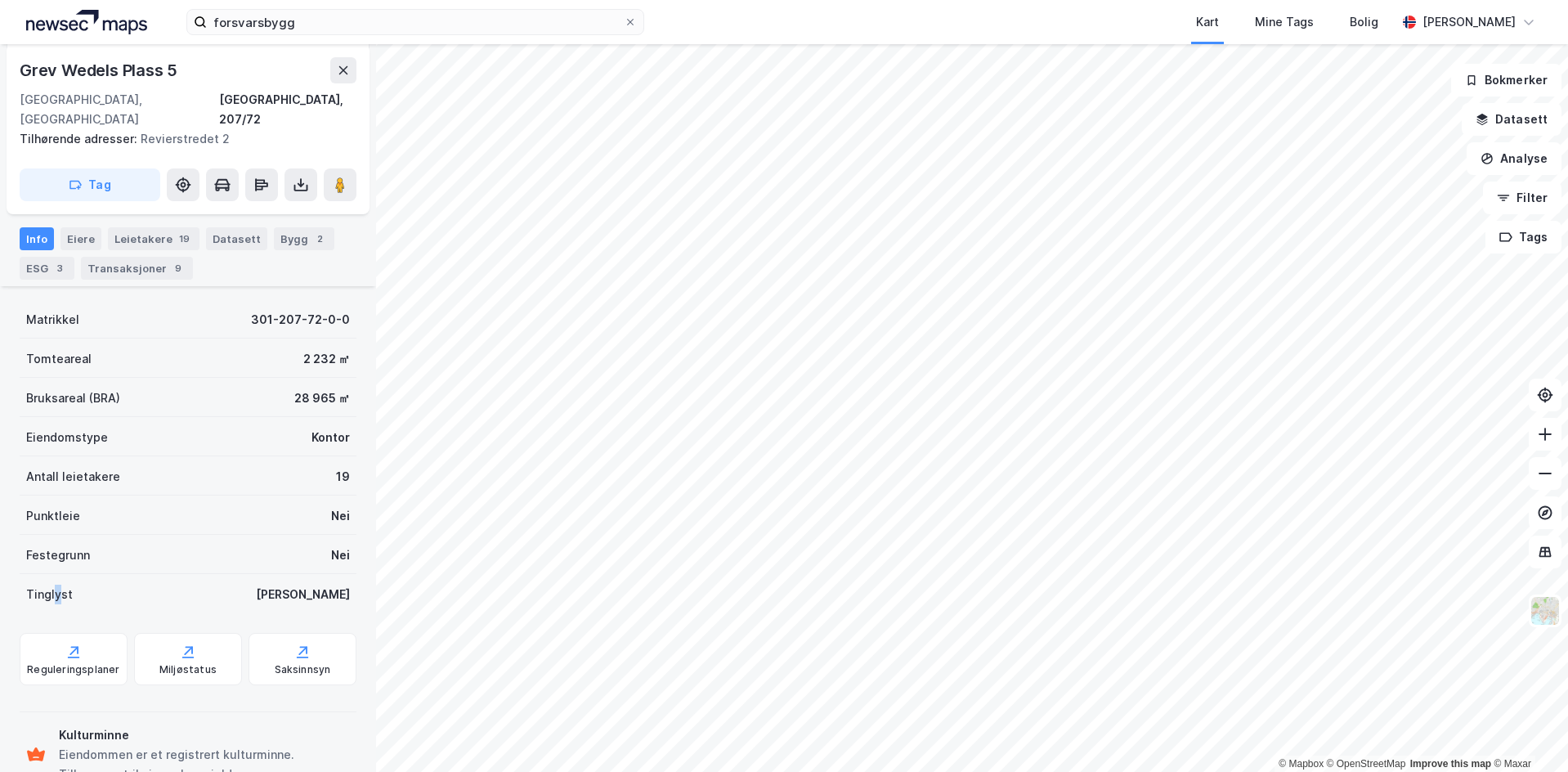
drag, startPoint x: 66, startPoint y: 570, endPoint x: 148, endPoint y: 569, distance: 82.0
click at [115, 574] on div "Tinglyst Ja" at bounding box center [188, 593] width 337 height 39
click at [211, 574] on div "Tinglyst Ja" at bounding box center [188, 593] width 337 height 39
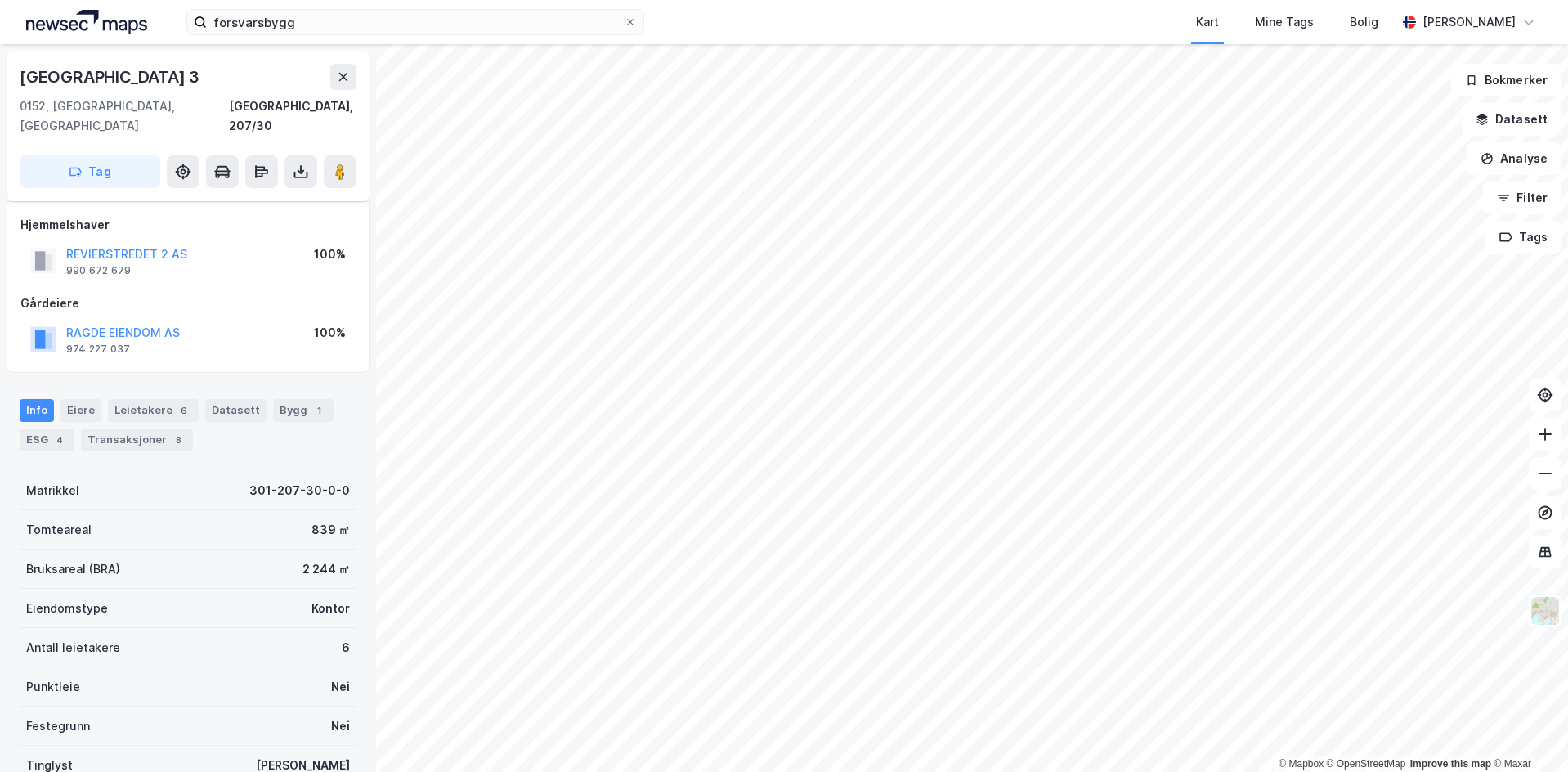
scroll to position [118, 0]
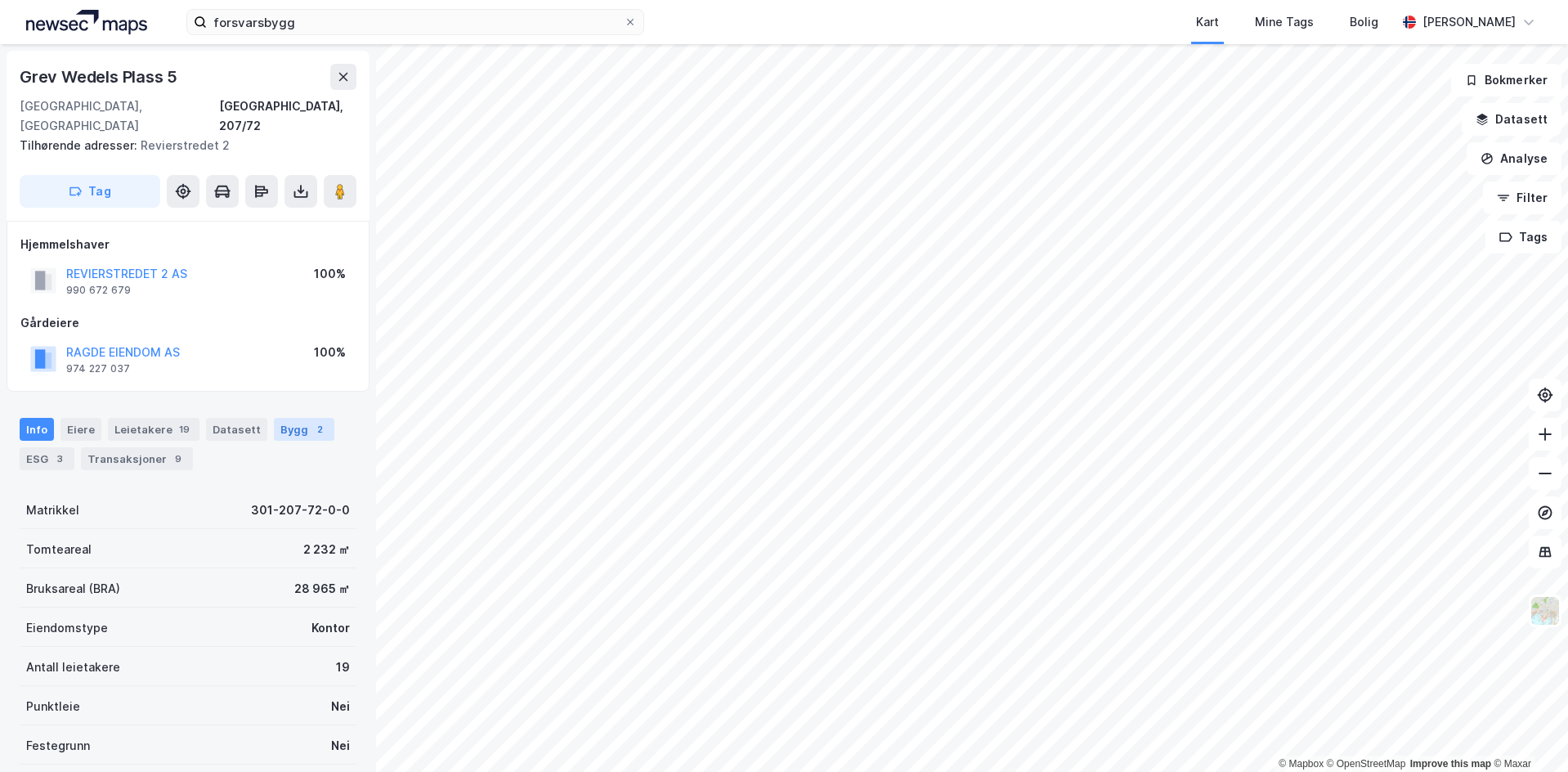
click at [312, 421] on div "2" at bounding box center [319, 429] width 17 height 17
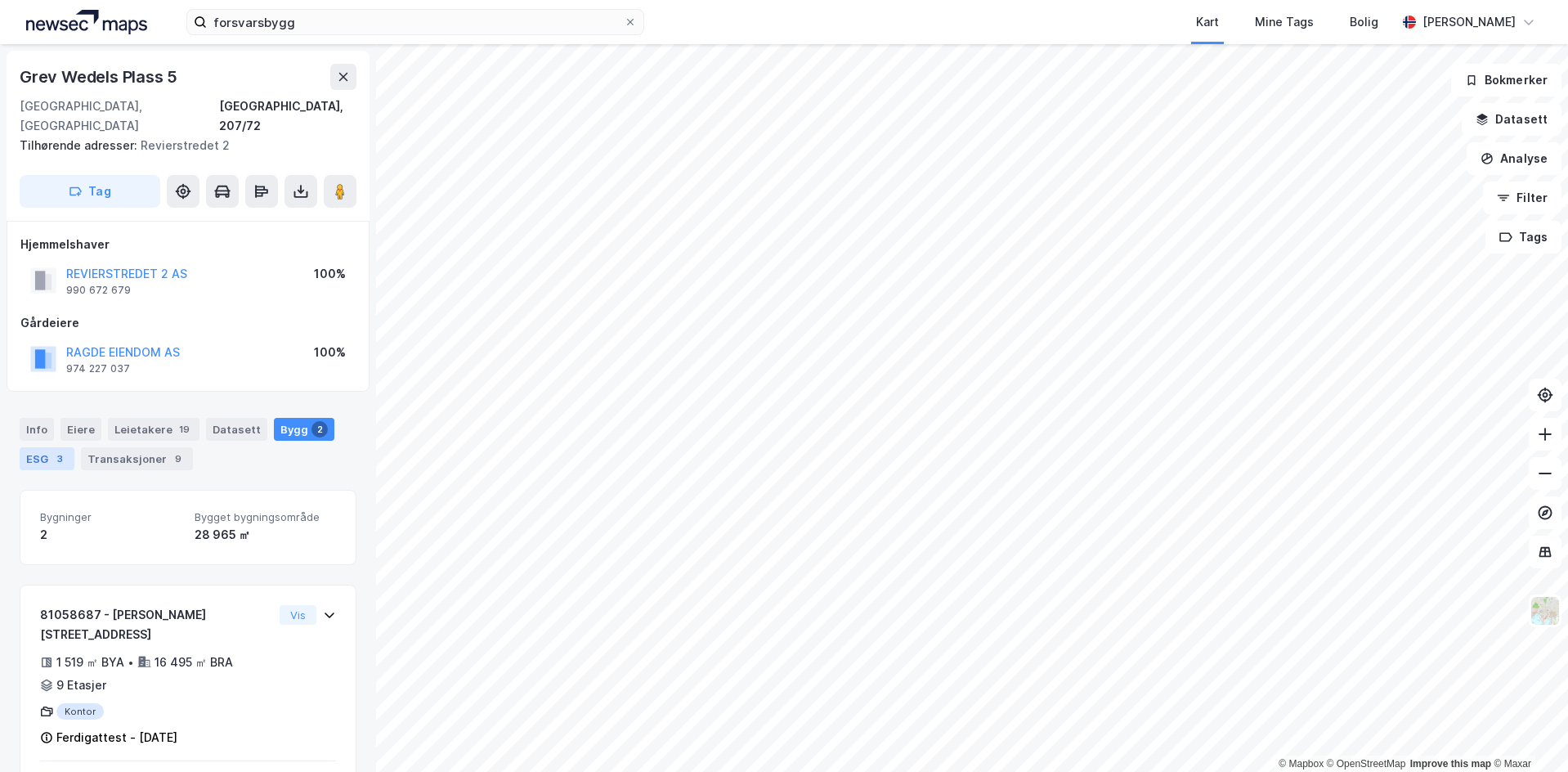
click at [61, 451] on div "3" at bounding box center [59, 459] width 17 height 17
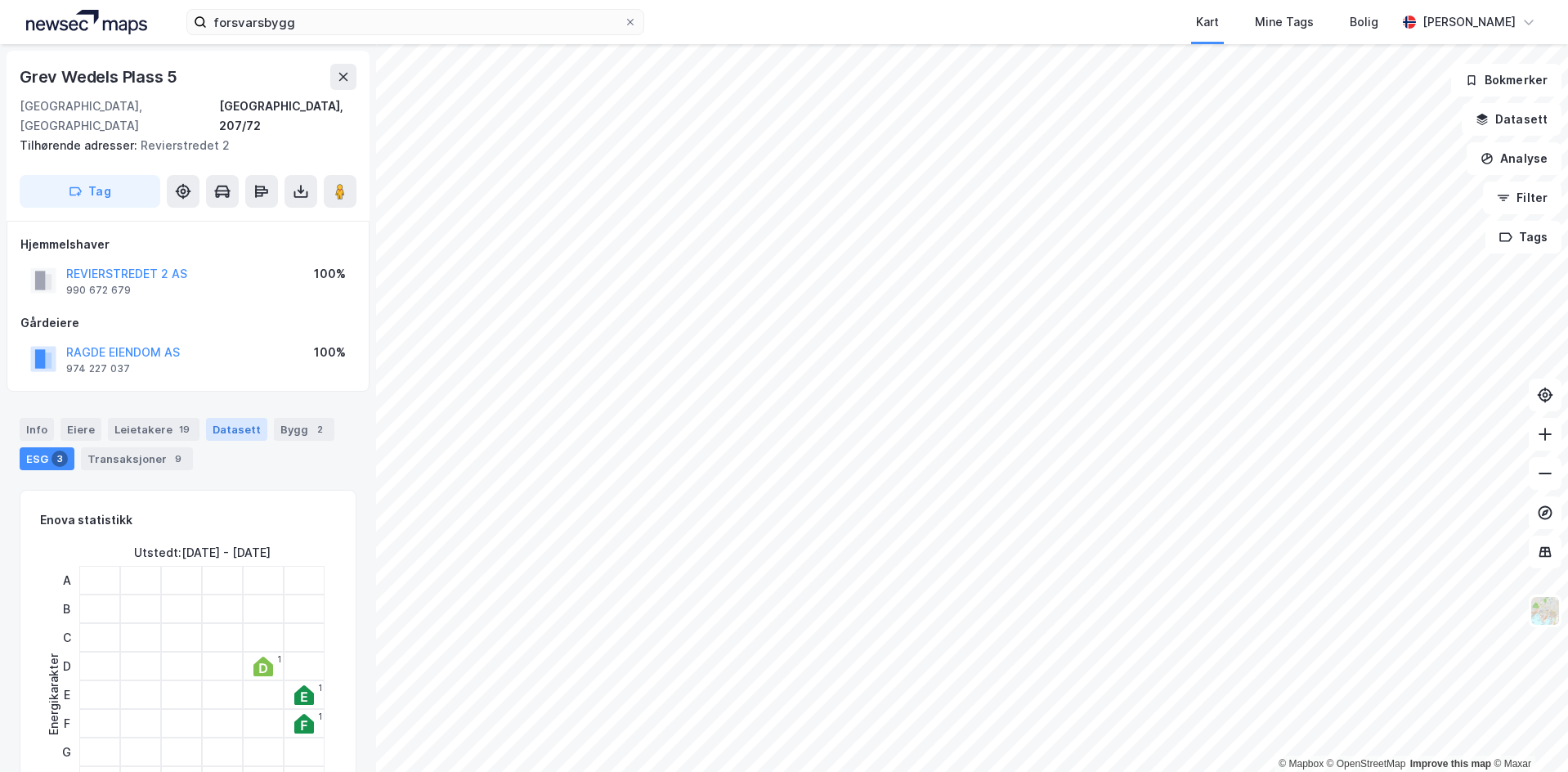
click at [238, 418] on div "Datasett" at bounding box center [237, 429] width 61 height 23
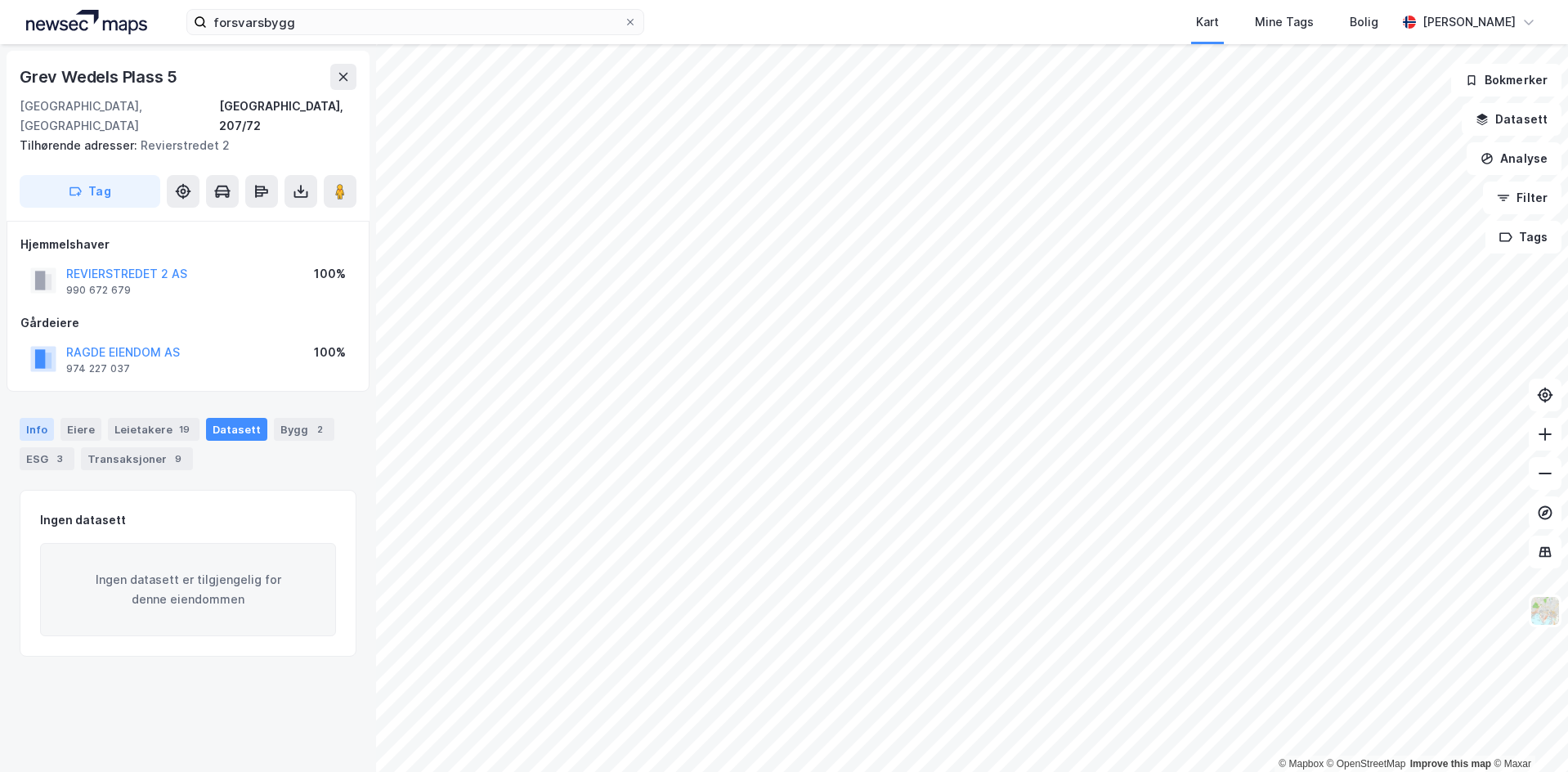
click at [47, 418] on div "Info" at bounding box center [37, 429] width 34 height 23
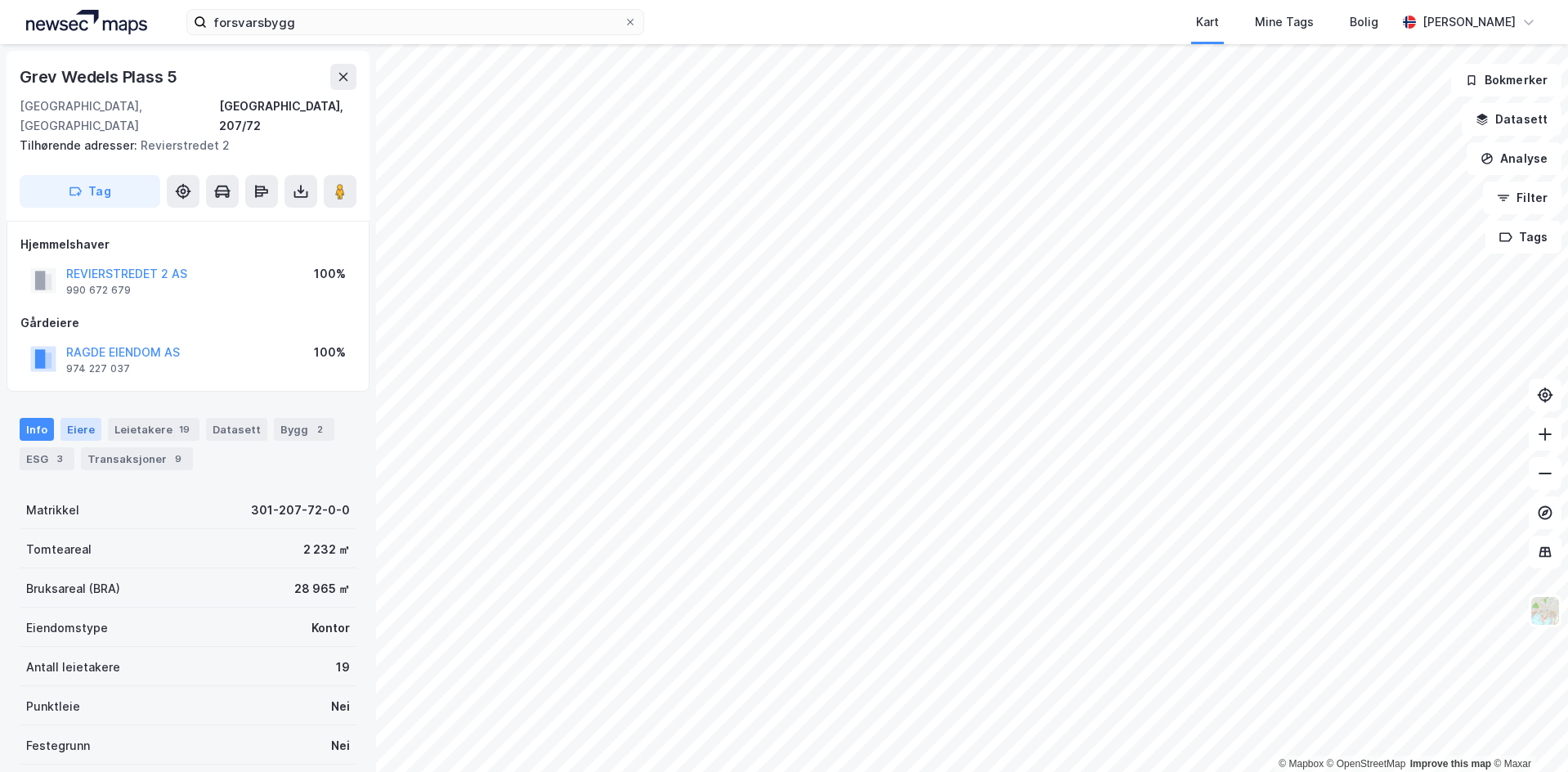
click at [81, 418] on div "Eiere" at bounding box center [81, 429] width 41 height 23
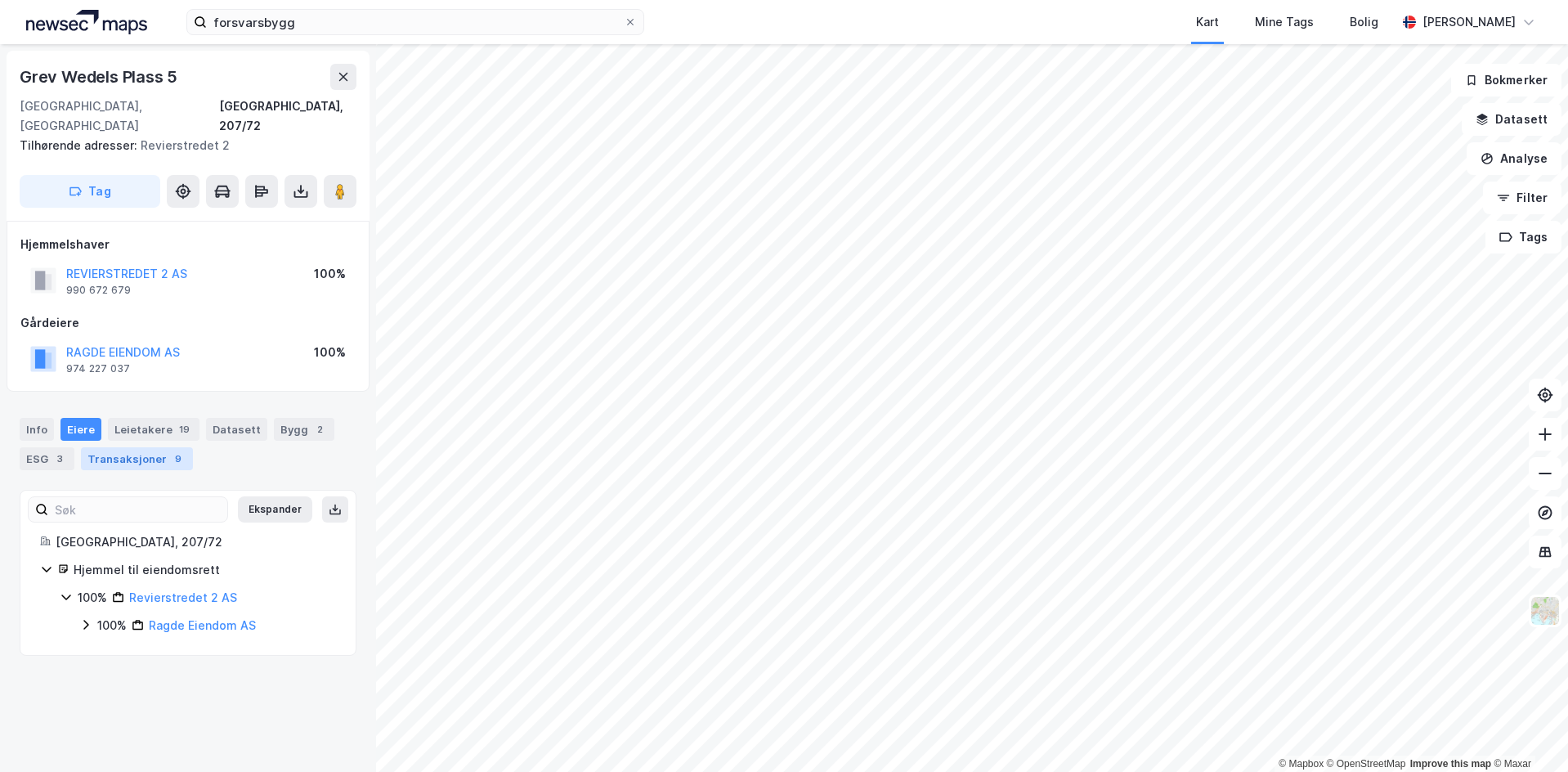
click at [124, 447] on div "Transaksjoner 9" at bounding box center [137, 459] width 112 height 23
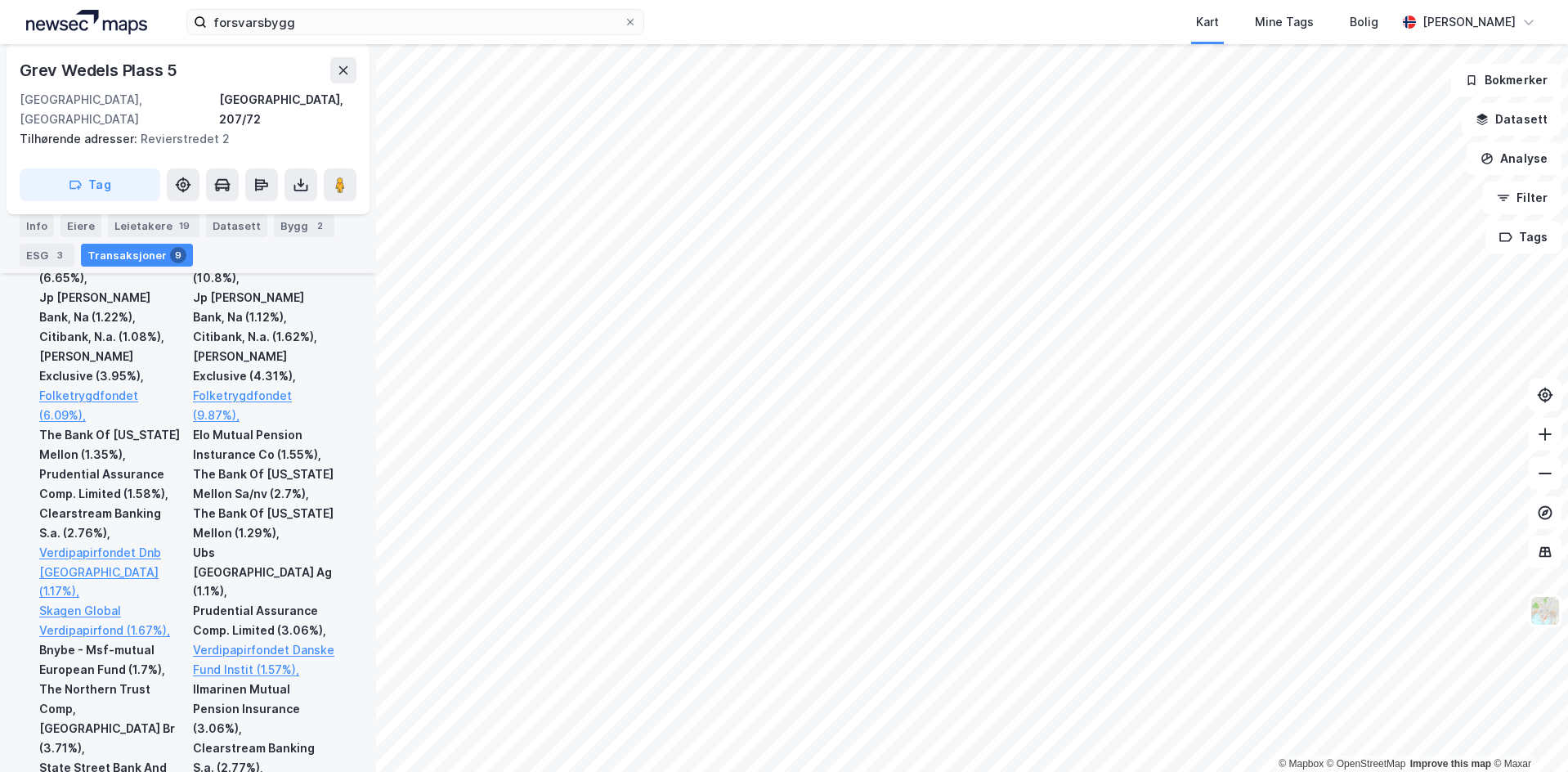
scroll to position [1150, 0]
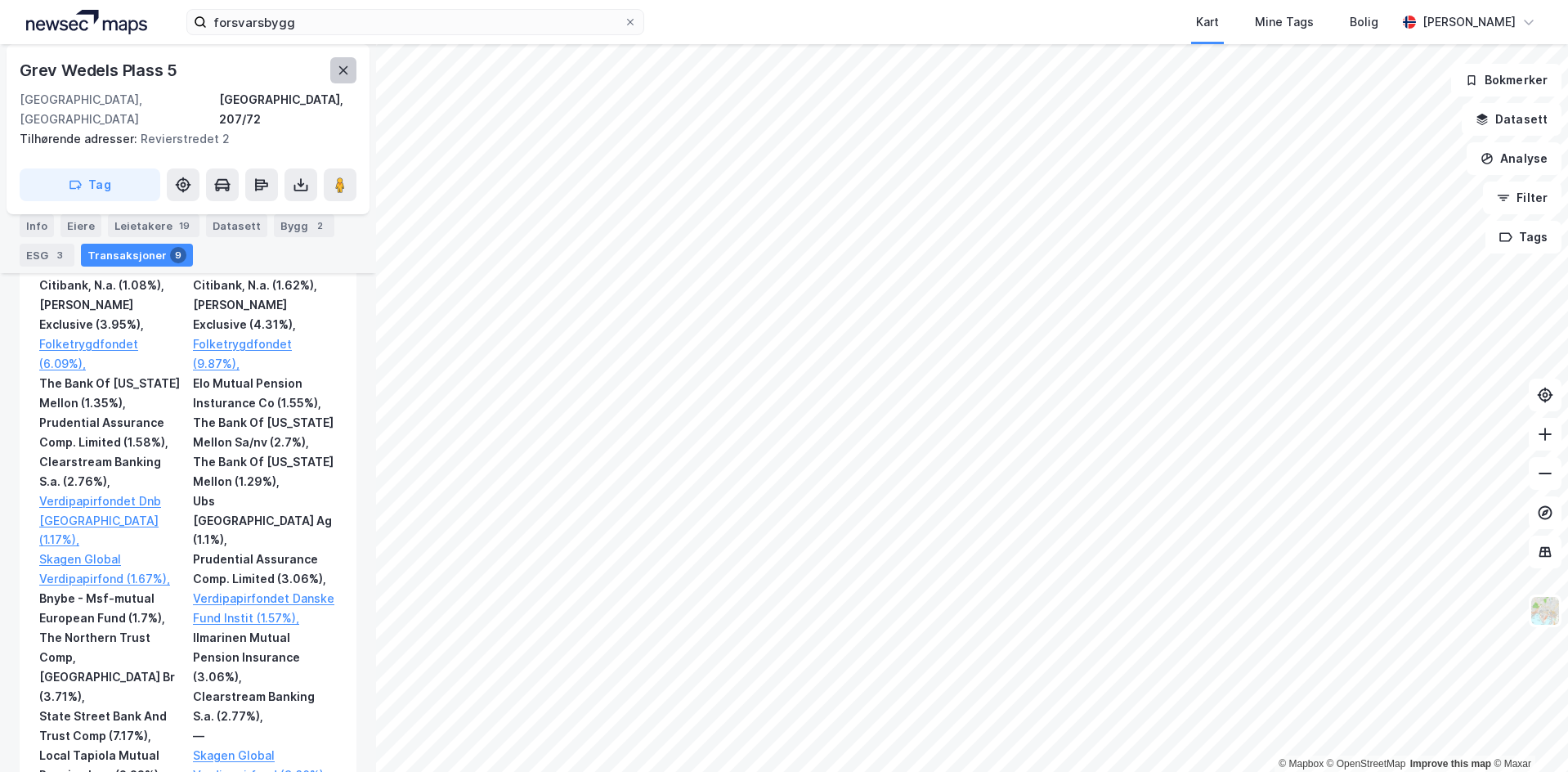
click at [348, 75] on icon at bounding box center [343, 70] width 13 height 13
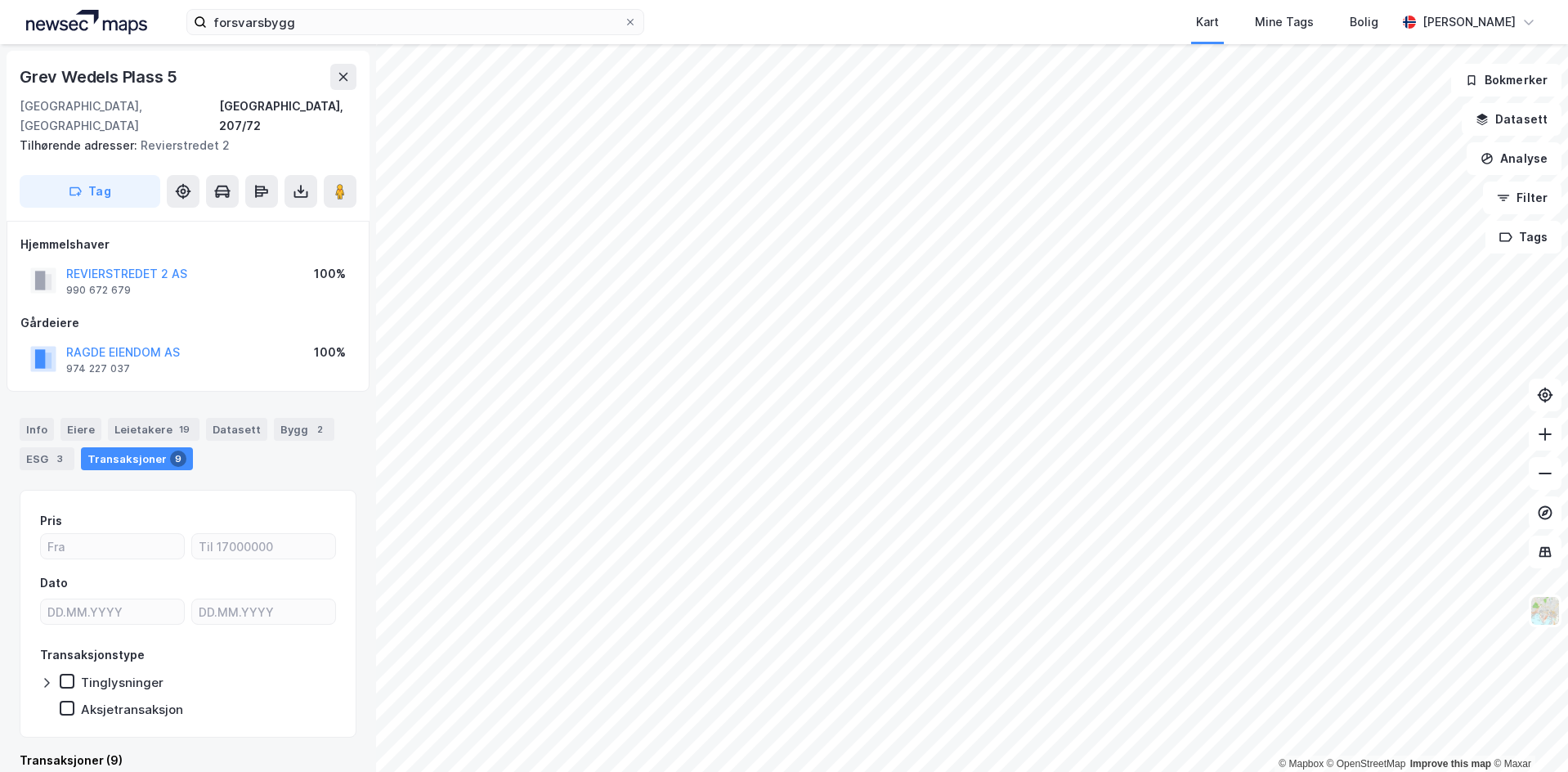
scroll to position [5, 0]
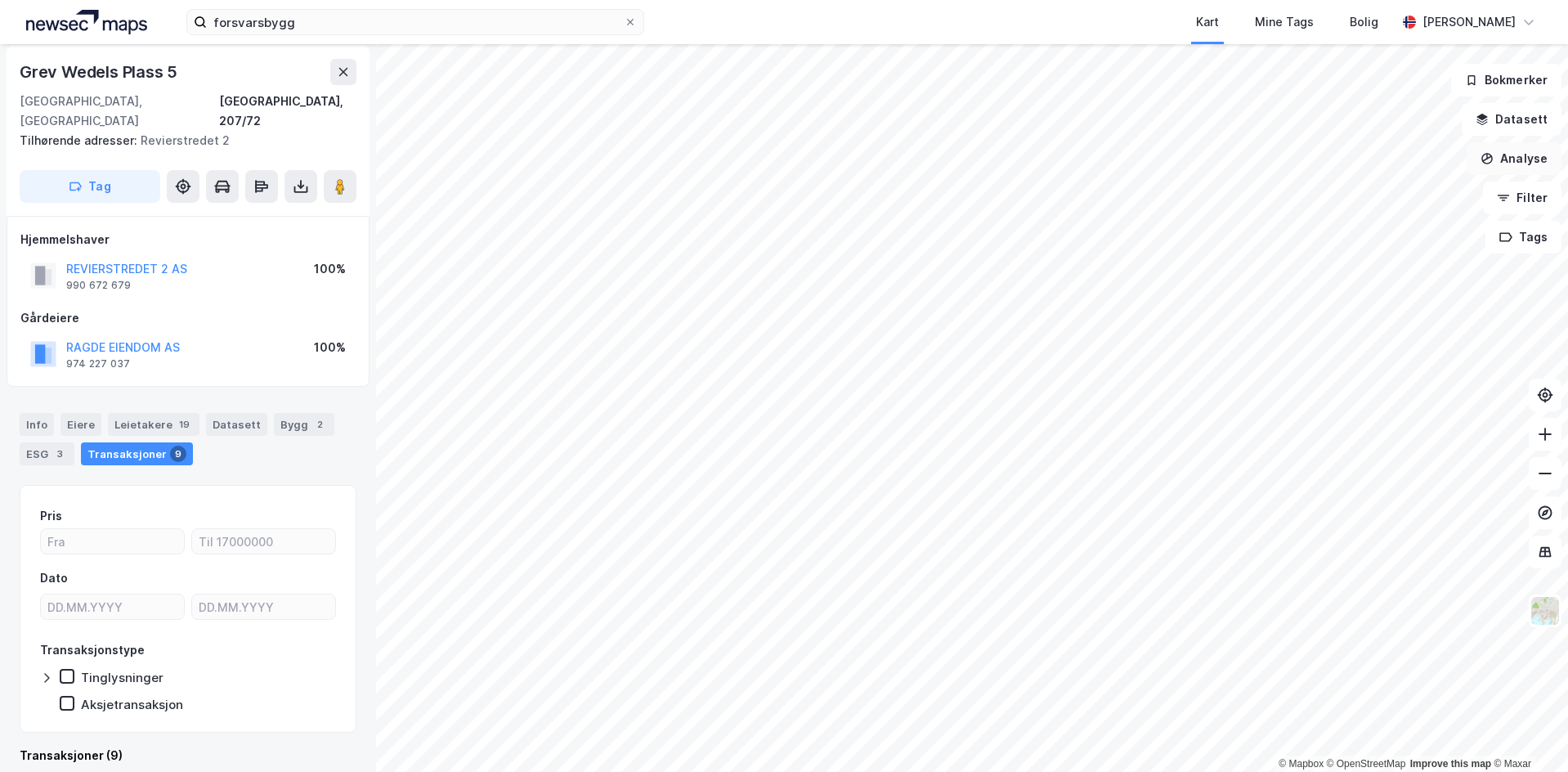
click at [1547, 171] on button "Analyse" at bounding box center [1513, 158] width 95 height 33
click at [1371, 285] on div "Reisetidsanalyse" at bounding box center [1362, 293] width 188 height 27
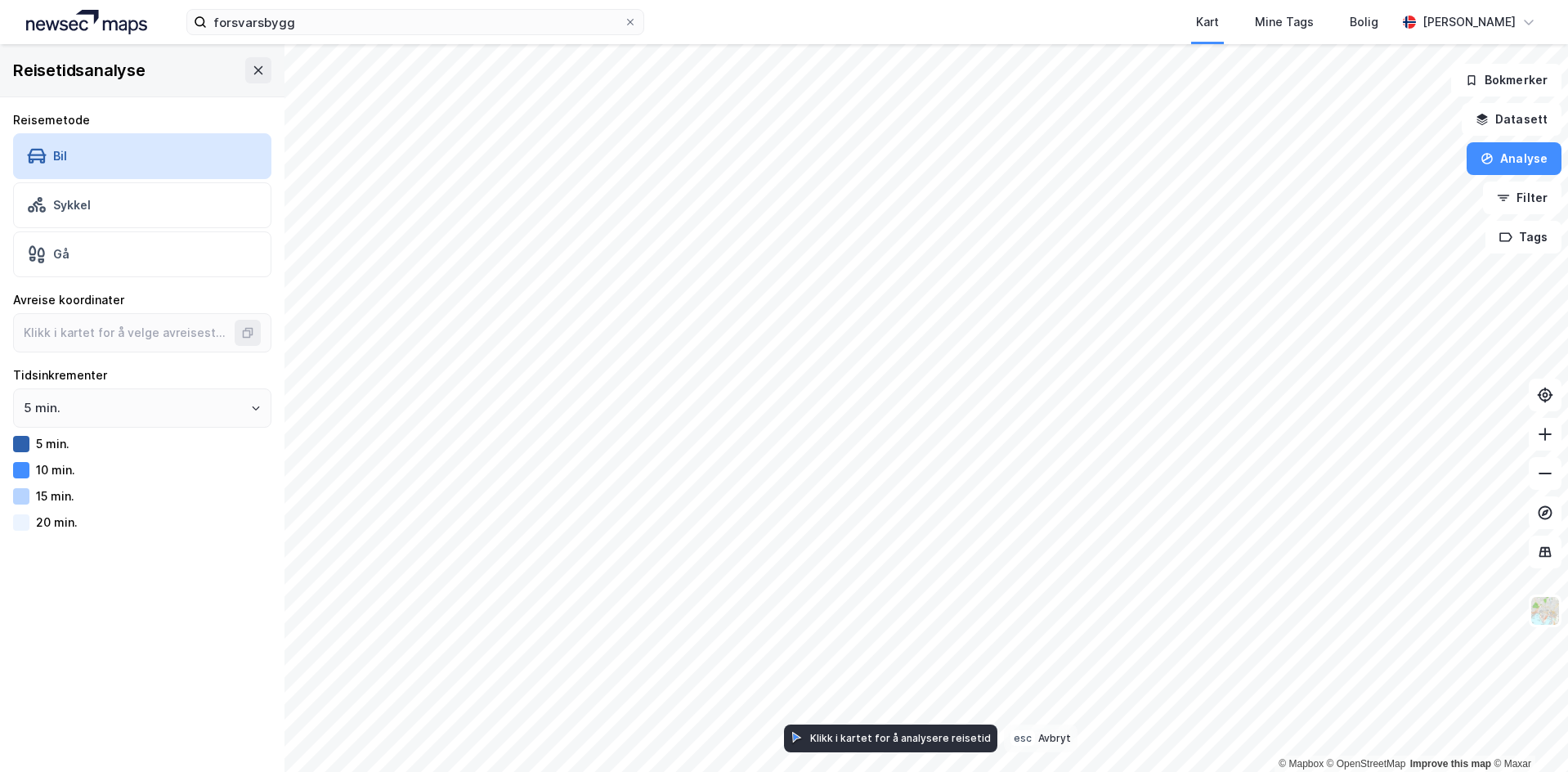
type input "59.90809936232117, 10.742776926588647"
